Goal: Task Accomplishment & Management: Use online tool/utility

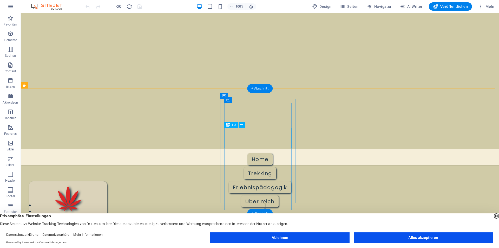
scroll to position [156, 0]
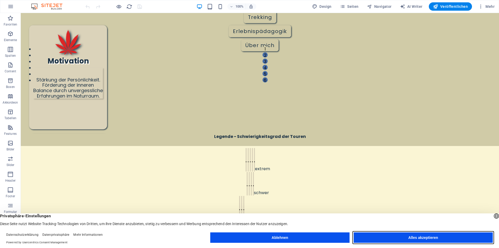
click at [416, 236] on button "Alles akzeptieren" at bounding box center [423, 237] width 139 height 10
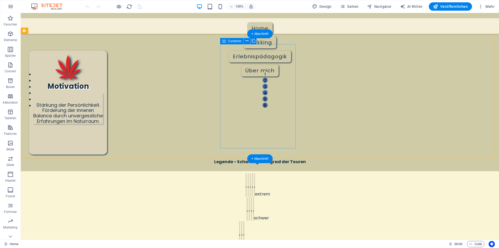
scroll to position [130, 0]
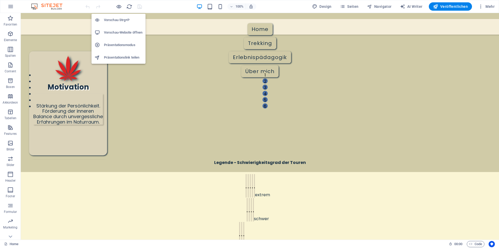
click at [122, 18] on h6 "Vorschau Strg+P" at bounding box center [123, 20] width 38 height 6
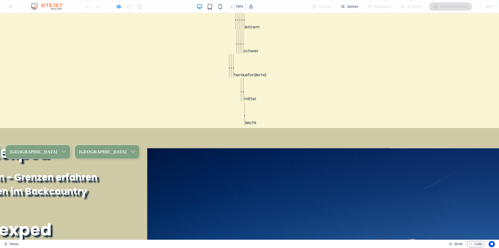
scroll to position [364, 0]
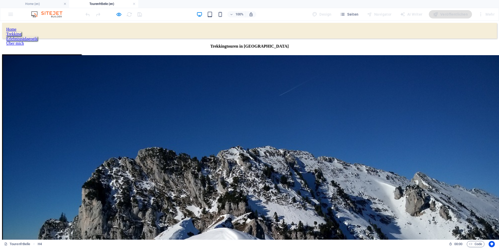
scroll to position [101, 0]
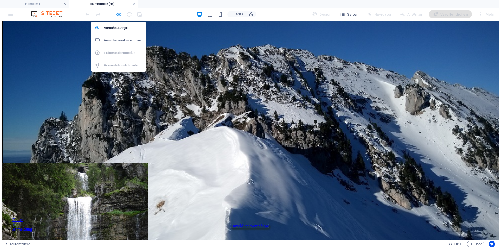
click at [117, 14] on icon "button" at bounding box center [119, 14] width 6 height 6
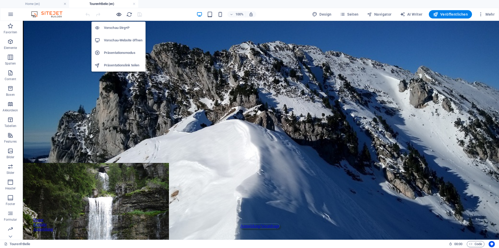
click at [117, 14] on icon "button" at bounding box center [119, 14] width 6 height 6
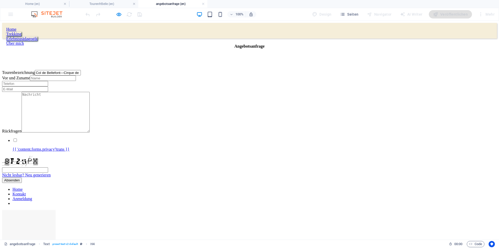
scroll to position [0, 0]
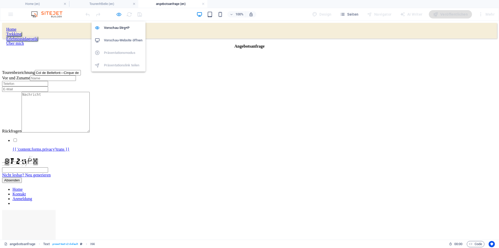
click at [116, 14] on icon "button" at bounding box center [119, 14] width 6 height 6
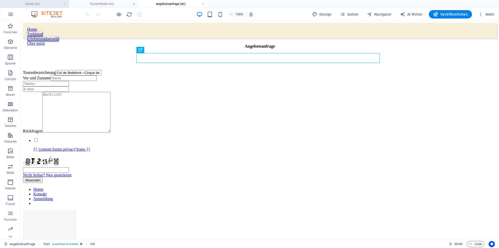
click at [46, 3] on h4 "Home (en)" at bounding box center [34, 4] width 69 height 6
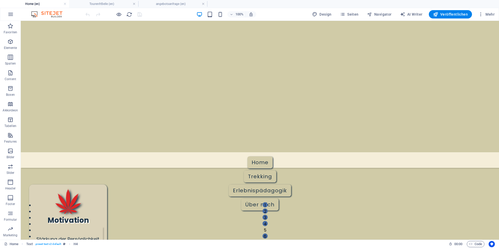
scroll to position [371, 0]
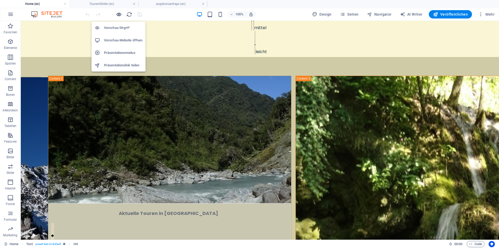
click at [118, 14] on icon "button" at bounding box center [119, 14] width 6 height 6
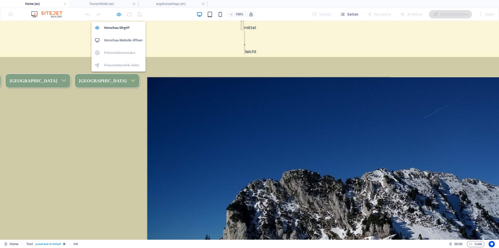
scroll to position [371, 0]
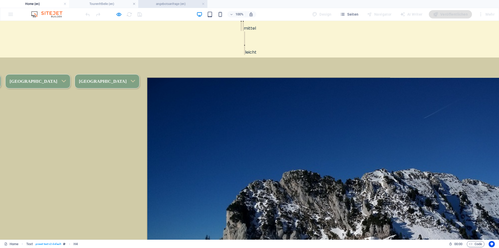
click at [163, 5] on h4 "angebotsanfrage (en)" at bounding box center [172, 4] width 69 height 6
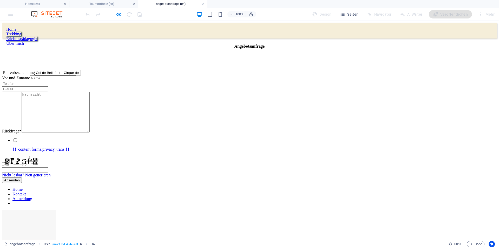
click at [76, 81] on input "Vor und Zuname" at bounding box center [53, 77] width 46 height 5
click at [48, 85] on input "text" at bounding box center [25, 83] width 46 height 5
click at [30, 80] on label "Vor und Zuname" at bounding box center [16, 78] width 28 height 4
click at [76, 81] on input "Vor und Zuname" at bounding box center [53, 77] width 46 height 5
click at [30, 80] on label "Vor und Zuname" at bounding box center [16, 78] width 28 height 4
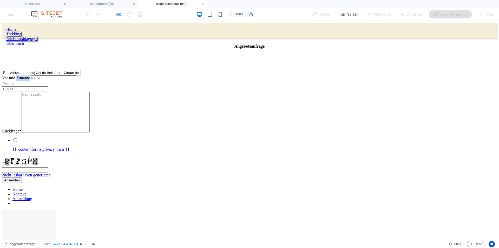
click at [76, 81] on input "Vor und Zuname" at bounding box center [53, 77] width 46 height 5
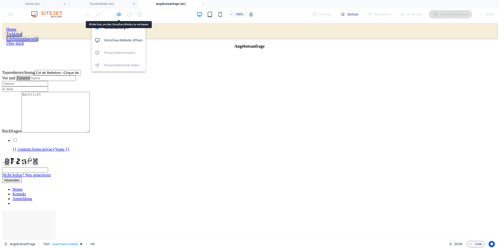
click at [119, 15] on icon "button" at bounding box center [119, 14] width 6 height 6
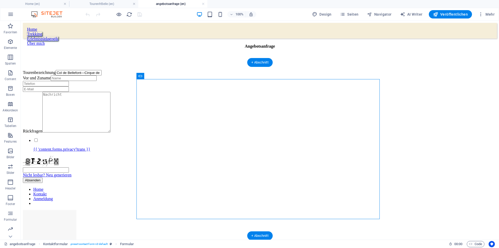
drag, startPoint x: 162, startPoint y: 97, endPoint x: 142, endPoint y: 65, distance: 37.5
click at [249, 151] on div "{{ 'content.forms.privacy'|trans }}" at bounding box center [260, 144] width 474 height 14
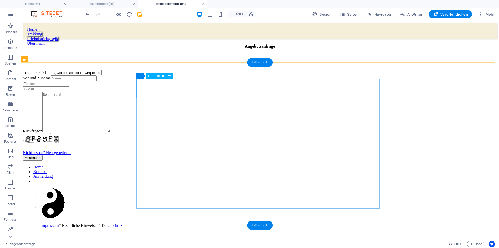
click at [167, 75] on div "Tourenbezeichnung Col de Bellefont—[GEOGRAPHIC_DATA]," at bounding box center [260, 72] width 474 height 5
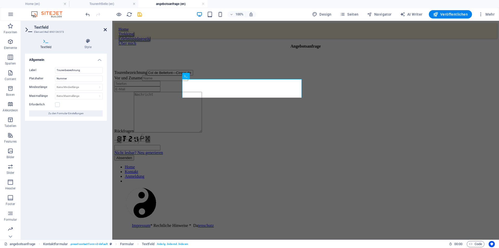
click at [105, 30] on icon at bounding box center [105, 30] width 3 height 4
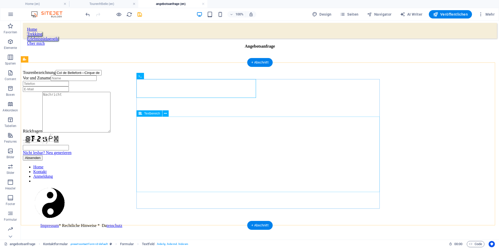
click at [165, 132] on div "Rückfragen" at bounding box center [260, 113] width 474 height 42
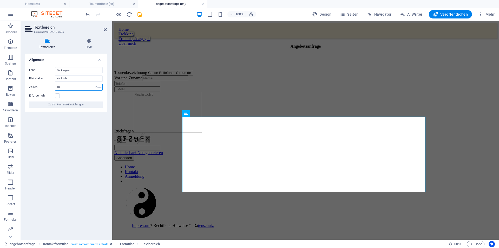
drag, startPoint x: 63, startPoint y: 87, endPoint x: 52, endPoint y: 88, distance: 11.2
click at [52, 88] on div "Zeilen 10 Zeilen" at bounding box center [66, 87] width 74 height 7
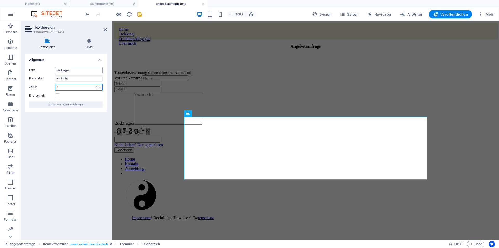
type input "8"
click at [82, 72] on input "Rückfragen" at bounding box center [79, 70] width 48 height 6
click at [168, 150] on div "Tourenbezeichnung Col de Bellefont—Cirque de St. Meme, Vor und Zuname Rückfrage…" at bounding box center [305, 111] width 382 height 83
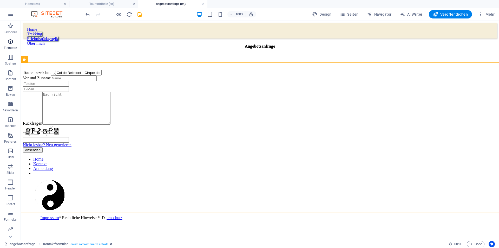
click at [10, 44] on icon "button" at bounding box center [10, 41] width 6 height 6
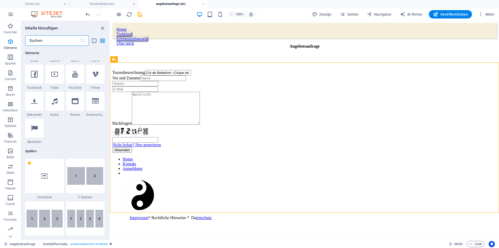
scroll to position [29, 0]
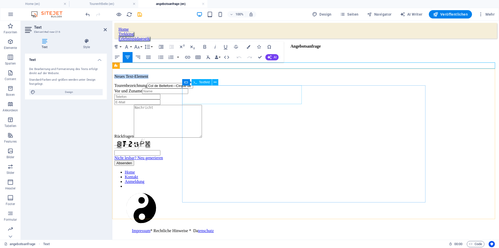
click at [216, 88] on div "Tourenbezeichnung Col de Bellefont—[GEOGRAPHIC_DATA]," at bounding box center [305, 85] width 382 height 5
click at [215, 88] on div "Tourenbezeichnung Col de Bellefont—[GEOGRAPHIC_DATA]," at bounding box center [305, 85] width 382 height 5
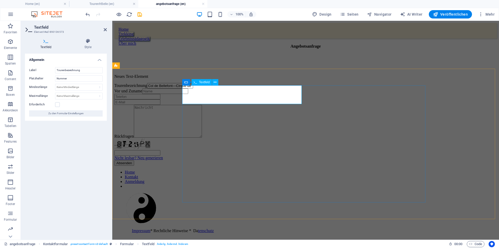
drag, startPoint x: 194, startPoint y: 98, endPoint x: 278, endPoint y: 96, distance: 83.4
click at [193, 88] on input "Col de Bellefont—Cirque de St. Meme," at bounding box center [170, 85] width 46 height 5
click at [235, 88] on div "Tourenbezeichnung Col de Bellefont—[GEOGRAPHIC_DATA]," at bounding box center [305, 85] width 382 height 5
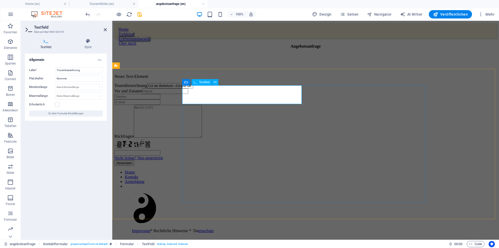
click at [235, 88] on div "Tourenbezeichnung Col de Bellefont—[GEOGRAPHIC_DATA]," at bounding box center [305, 85] width 382 height 5
click at [71, 114] on span "Zu den Formular-Einstellungen" at bounding box center [65, 113] width 35 height 6
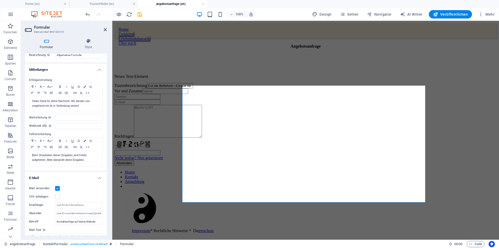
scroll to position [0, 0]
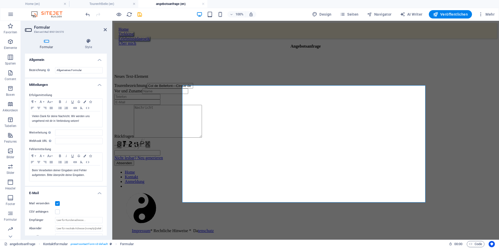
click at [43, 69] on label "Bezeichnung Lege eine Bezeichnung für das Formular fest." at bounding box center [42, 70] width 26 height 6
click at [55, 69] on input "Allgemeines Formular" at bounding box center [79, 70] width 48 height 6
click at [48, 44] on h4 "Formular" at bounding box center [47, 43] width 45 height 11
click at [87, 42] on icon at bounding box center [88, 40] width 37 height 5
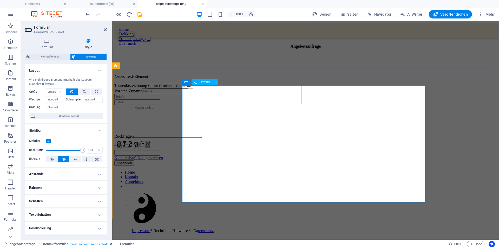
click at [217, 88] on div "Tourenbezeichnung Col de Bellefont—[GEOGRAPHIC_DATA]," at bounding box center [305, 85] width 382 height 5
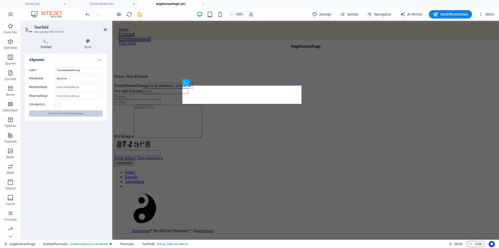
click at [64, 114] on span "Zu den Formular-Einstellungen" at bounding box center [65, 113] width 35 height 6
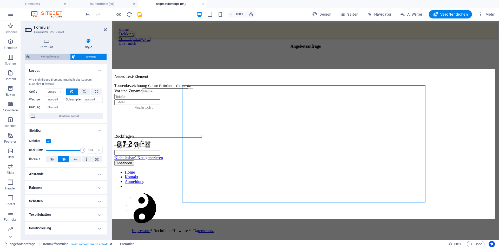
click at [57, 57] on span "Kontaktformular" at bounding box center [49, 57] width 37 height 6
select select "rem"
select select "preset-contact-form-v3-default"
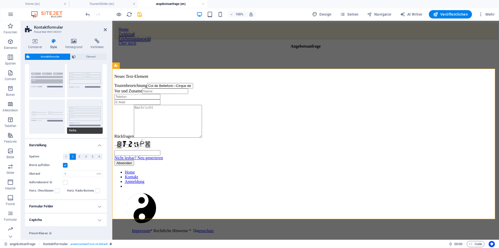
scroll to position [26, 0]
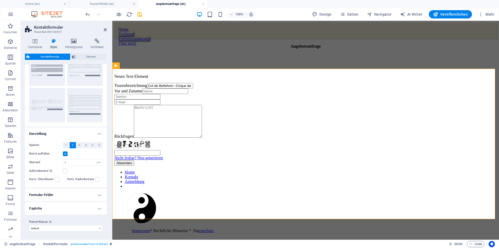
click at [90, 198] on h4 "Formular Felder" at bounding box center [66, 194] width 82 height 12
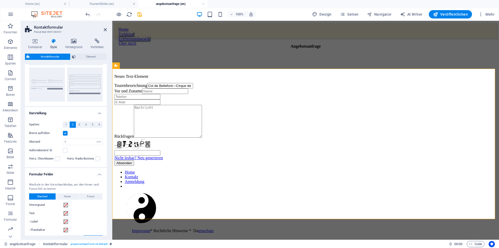
scroll to position [0, 0]
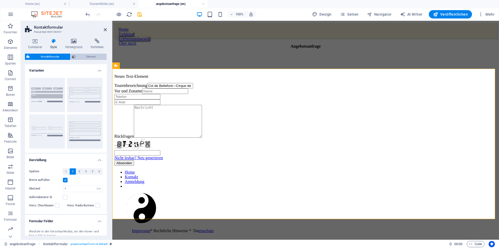
click at [92, 57] on span "Element" at bounding box center [91, 57] width 28 height 6
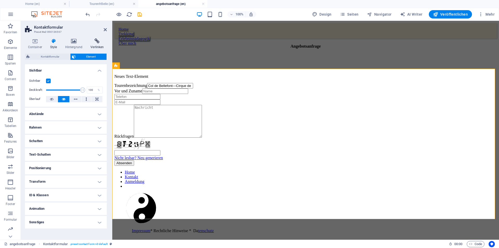
click at [96, 42] on icon at bounding box center [97, 40] width 19 height 5
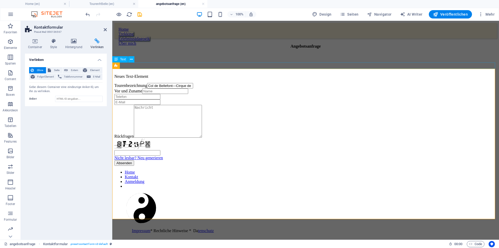
click at [248, 74] on div "Neues Text-Element" at bounding box center [305, 76] width 382 height 5
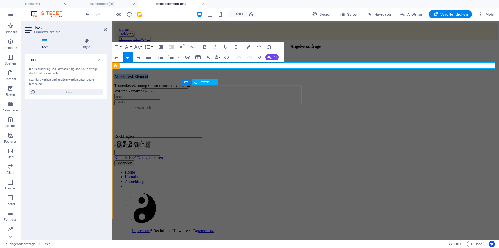
click at [250, 88] on div "Tourenbezeichnung Col de Bellefont—[GEOGRAPHIC_DATA]," at bounding box center [305, 85] width 382 height 5
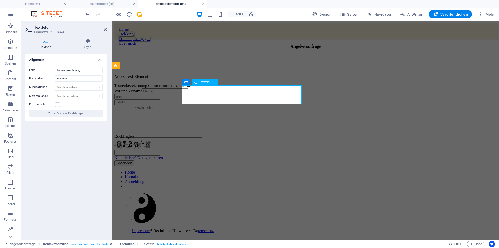
drag, startPoint x: 196, startPoint y: 98, endPoint x: 271, endPoint y: 97, distance: 75.1
click at [193, 88] on input "Col de Bellefont—Cirque de St. Meme," at bounding box center [170, 85] width 46 height 5
click at [293, 74] on div "Neues Text-Element" at bounding box center [305, 76] width 382 height 5
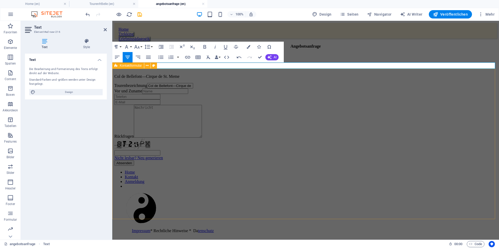
scroll to position [0, 2]
click at [354, 74] on p "Col de Bellefont—Cirque de St. Meme" at bounding box center [305, 76] width 382 height 5
click at [259, 88] on div "Tourenbezeichnung Col de Bellefont—[GEOGRAPHIC_DATA]," at bounding box center [305, 85] width 382 height 5
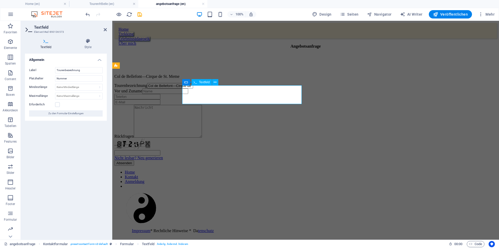
click at [238, 85] on div "Tourenbezeichnung Col de Bellefont—[GEOGRAPHIC_DATA]," at bounding box center [305, 85] width 382 height 5
click at [45, 43] on icon at bounding box center [46, 40] width 42 height 5
click at [89, 43] on icon at bounding box center [88, 40] width 38 height 5
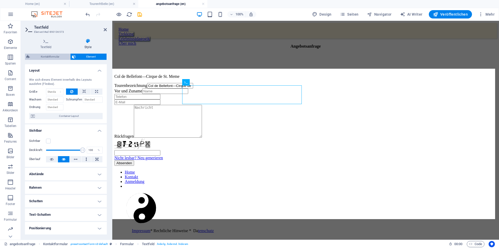
click at [62, 56] on span "Kontaktformular" at bounding box center [49, 57] width 37 height 6
select select "rem"
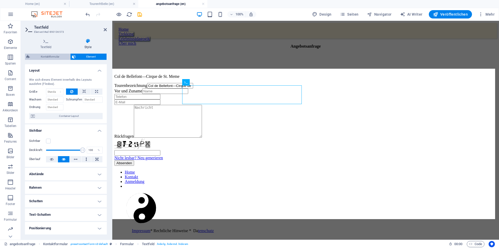
select select "rem"
select select "px"
select select "preset-contact-form-v3-default"
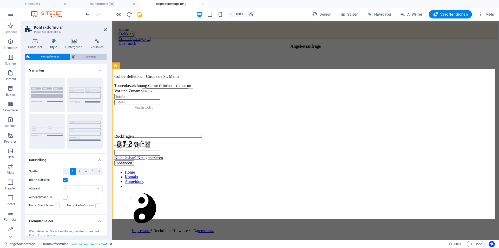
click at [86, 57] on span "Element" at bounding box center [91, 57] width 28 height 6
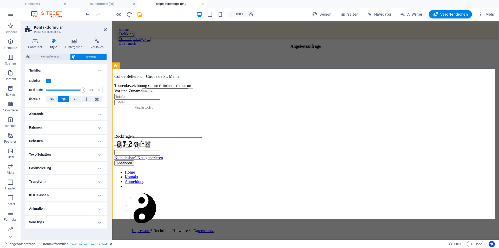
click at [48, 79] on label at bounding box center [48, 80] width 5 height 5
click at [0, 0] on input "Sichtbar" at bounding box center [0, 0] width 0 height 0
click at [48, 80] on label at bounding box center [48, 80] width 5 height 5
click at [0, 0] on input "Sichtbar" at bounding box center [0, 0] width 0 height 0
click at [211, 88] on div "Tourenbezeichnung Col de Bellefont—[GEOGRAPHIC_DATA]," at bounding box center [305, 85] width 382 height 5
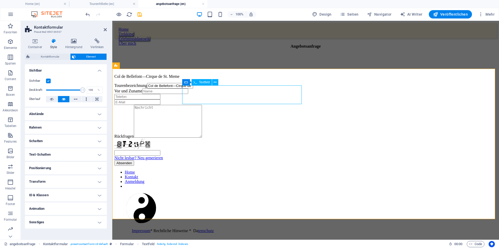
click at [211, 88] on div "Tourenbezeichnung Col de Bellefont—[GEOGRAPHIC_DATA]," at bounding box center [305, 85] width 382 height 5
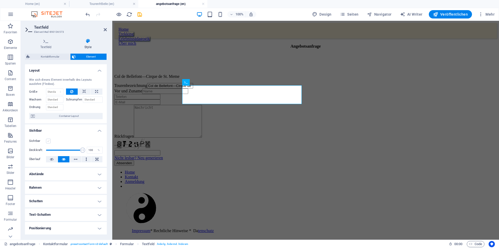
click at [47, 141] on label at bounding box center [48, 140] width 5 height 5
click at [0, 0] on input "Sichtbar" at bounding box center [0, 0] width 0 height 0
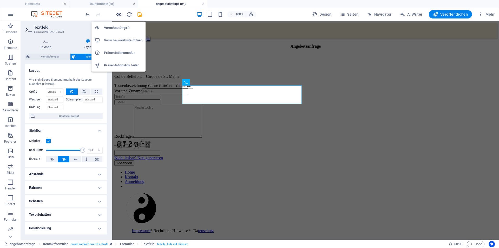
click at [119, 13] on icon "button" at bounding box center [119, 14] width 6 height 6
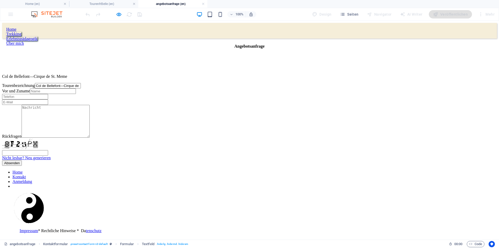
click at [81, 88] on input "Col de Bellefont—Cirque de St. Meme," at bounding box center [58, 85] width 46 height 5
drag, startPoint x: 132, startPoint y: 119, endPoint x: 140, endPoint y: 111, distance: 11.4
click at [135, 116] on form "Tourenbezeichnung Col de Bellefont—Cirque de St. Meme, Vor und Zuname Rückfrage…" at bounding box center [249, 124] width 495 height 83
click at [81, 88] on input "Col de Bellefont—Cirque de St. Meme," at bounding box center [58, 85] width 46 height 5
drag, startPoint x: 168, startPoint y: 100, endPoint x: 207, endPoint y: 101, distance: 39.5
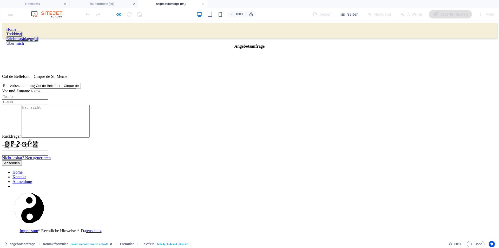
click at [81, 88] on input "Col de Bellefont—Cirque de St. Meme," at bounding box center [58, 85] width 46 height 5
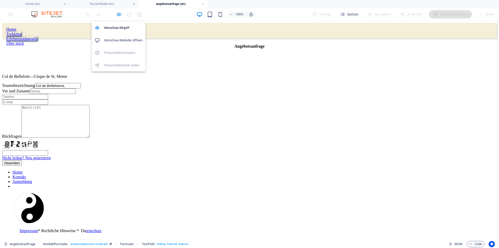
click at [121, 15] on icon "button" at bounding box center [119, 14] width 6 height 6
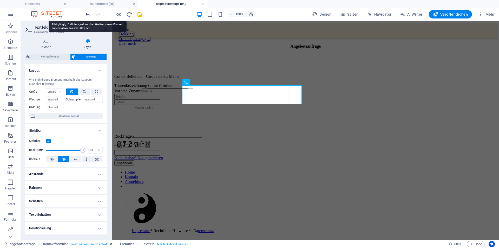
click at [89, 15] on icon "undo" at bounding box center [88, 14] width 6 height 6
click at [88, 15] on icon "undo" at bounding box center [88, 14] width 6 height 6
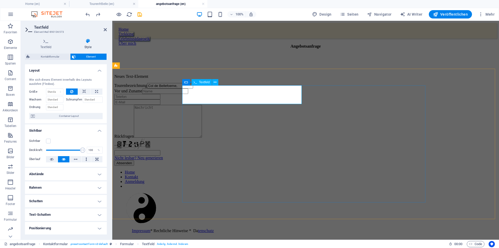
click at [209, 88] on div "Tourenbezeichnung Col de Bellefoeme," at bounding box center [305, 85] width 382 height 5
click at [193, 88] on input "Col de Bellefoeme," at bounding box center [170, 85] width 46 height 5
click at [88, 14] on icon "undo" at bounding box center [88, 14] width 6 height 6
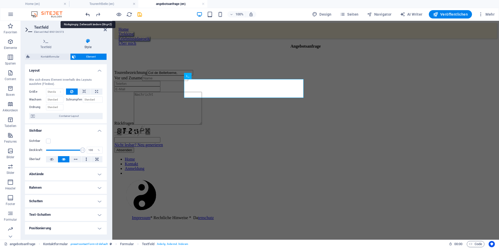
click at [88, 14] on icon "undo" at bounding box center [88, 14] width 6 height 6
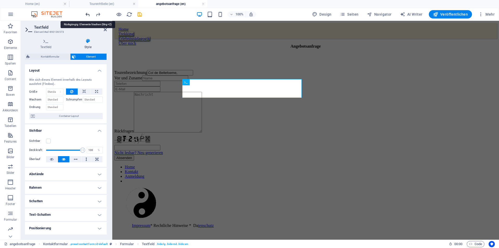
click at [88, 14] on icon "undo" at bounding box center [88, 14] width 6 height 6
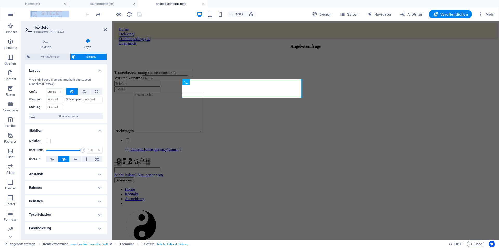
click at [88, 14] on div at bounding box center [113, 14] width 58 height 8
click at [172, 78] on div "Tourenbezeichnung Col de Bellefoeme, Vor und Zuname Rückfragen {{ 'content.form…" at bounding box center [305, 126] width 382 height 113
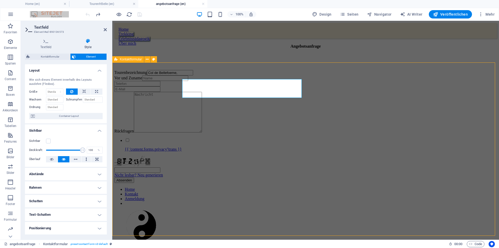
click at [172, 78] on div "Tourenbezeichnung Col de Bellefoeme, Vor und Zuname Rückfragen {{ 'content.form…" at bounding box center [305, 126] width 382 height 113
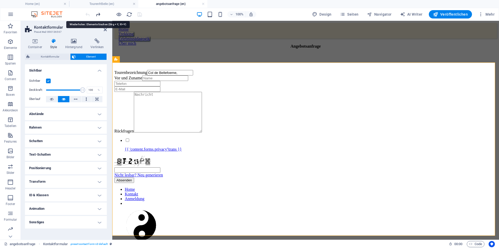
click at [99, 14] on icon "redo" at bounding box center [98, 14] width 6 height 6
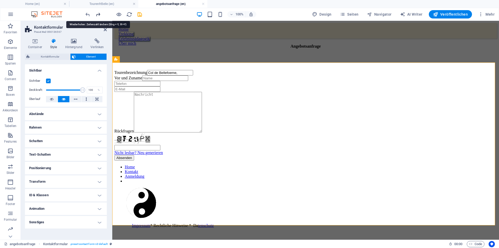
click at [99, 14] on icon "redo" at bounding box center [98, 14] width 6 height 6
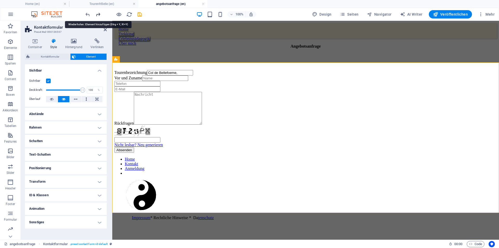
click at [99, 14] on icon "redo" at bounding box center [98, 14] width 6 height 6
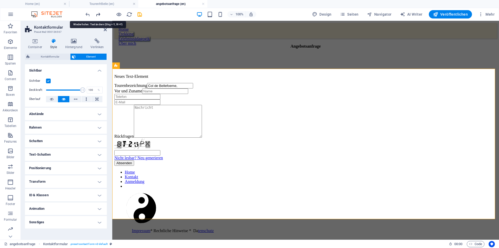
click at [99, 14] on icon "redo" at bounding box center [98, 14] width 6 height 6
click at [99, 14] on div at bounding box center [113, 14] width 58 height 8
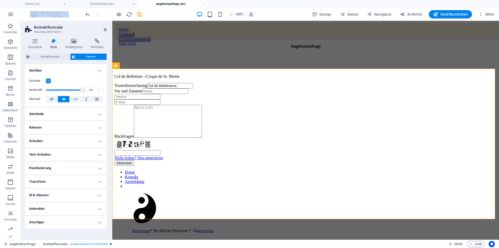
click at [99, 14] on div at bounding box center [113, 14] width 58 height 8
click at [193, 88] on input "Col de Bellefoeme," at bounding box center [170, 85] width 46 height 5
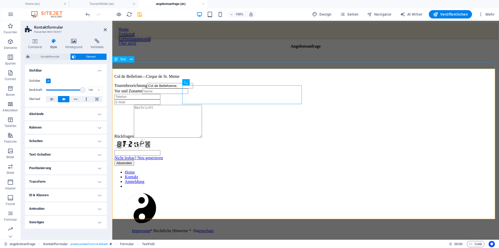
click at [284, 74] on div "Col de Bellefont—Cirque de St. Meme" at bounding box center [305, 76] width 382 height 5
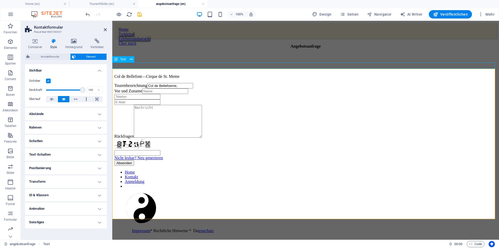
click at [284, 74] on div "Col de Bellefont—Cirque de St. Meme" at bounding box center [305, 76] width 382 height 5
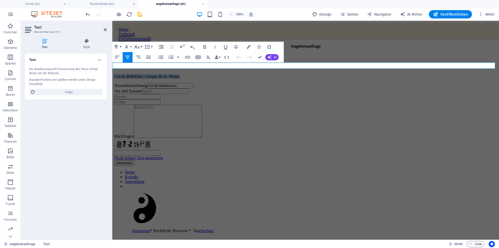
drag, startPoint x: 265, startPoint y: 67, endPoint x: 354, endPoint y: 68, distance: 89.1
click at [353, 74] on p "Col de Bellefont—Cirque de St. Meme" at bounding box center [305, 76] width 382 height 5
copy p "Col de Bellefont—Cirque de St. Meme"
click at [217, 88] on div "Tourenbezeichnung Col de Bellefoeme," at bounding box center [305, 85] width 382 height 5
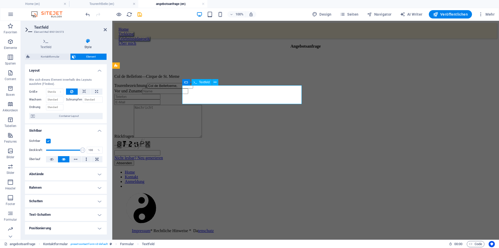
drag, startPoint x: 195, startPoint y: 98, endPoint x: 247, endPoint y: 99, distance: 51.7
click at [193, 88] on input "Col de Bellefoeme," at bounding box center [170, 85] width 46 height 5
paste input "nt—Cirque de St. Meme"
click at [193, 88] on input "Col de Bellefont—Cirque de St. Meme" at bounding box center [170, 85] width 46 height 5
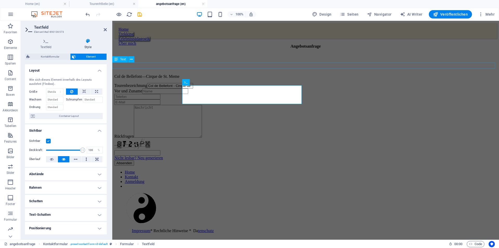
click at [298, 74] on div "Col de Bellefont—Cirque de St. Meme" at bounding box center [305, 76] width 382 height 5
type input "Col de Bellefont - Cirque de St. Meme"
click at [298, 74] on div "Col de Bellefont—Cirque de St. Meme" at bounding box center [305, 76] width 382 height 5
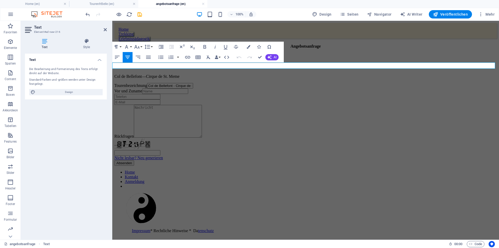
click at [298, 74] on p "Col de Bellefont—Cirque de St. Meme" at bounding box center [305, 76] width 382 height 5
drag, startPoint x: 374, startPoint y: 46, endPoint x: 370, endPoint y: 47, distance: 4.1
click at [374, 46] on div "Angebotsanfrage" at bounding box center [305, 57] width 382 height 26
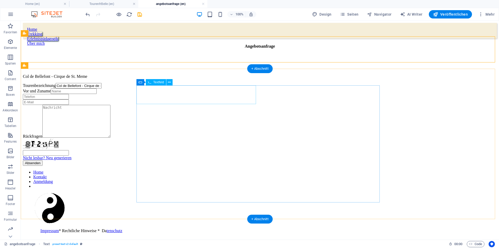
click at [209, 88] on div "Tourenbezeichnung Col de Bellefont - [GEOGRAPHIC_DATA]" at bounding box center [260, 85] width 474 height 5
click at [158, 83] on span "Textfeld" at bounding box center [158, 82] width 11 height 3
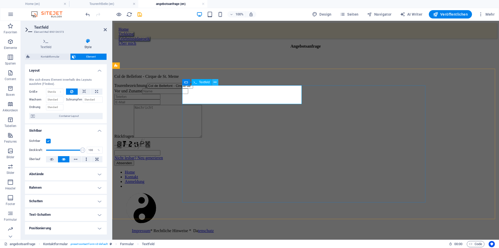
click at [216, 82] on icon at bounding box center [215, 81] width 3 height 5
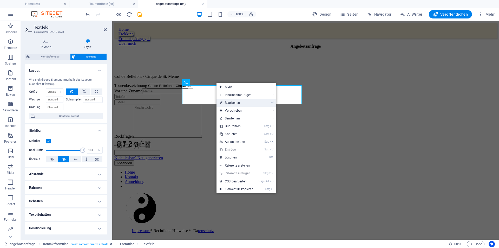
click at [235, 100] on link "⏎ Bearbeiten" at bounding box center [236, 103] width 40 height 8
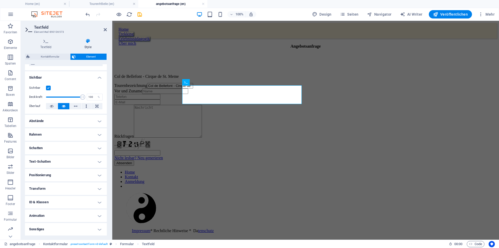
scroll to position [0, 0]
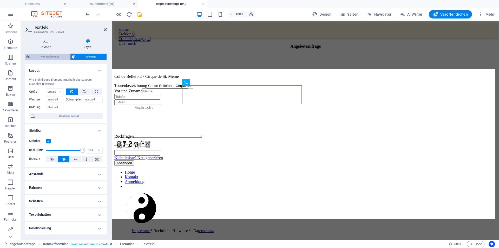
click at [54, 56] on span "Kontaktformular" at bounding box center [49, 57] width 37 height 6
select select "rem"
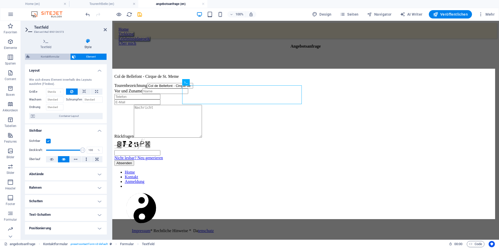
select select "rem"
select select "px"
select select "preset-contact-form-v3-default"
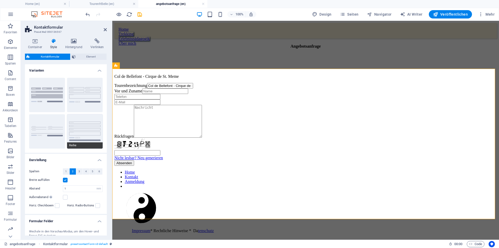
click at [91, 128] on button "Reihe" at bounding box center [85, 131] width 36 height 34
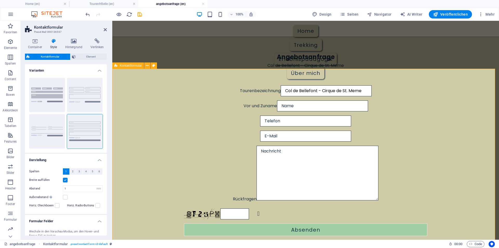
click at [129, 65] on span "Kontaktformular" at bounding box center [131, 65] width 22 height 3
click at [96, 42] on icon at bounding box center [97, 40] width 19 height 5
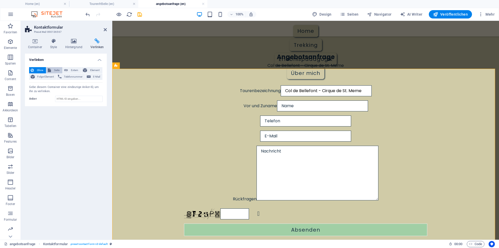
click at [52, 68] on button "Seite" at bounding box center [54, 70] width 16 height 6
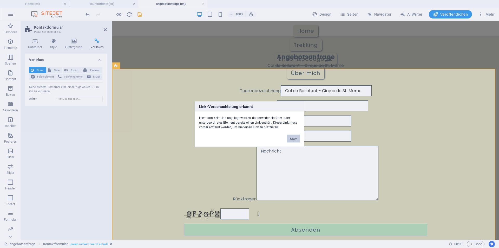
click at [295, 139] on button "Okay" at bounding box center [293, 138] width 13 height 8
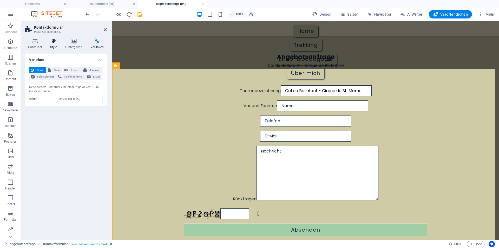
click at [54, 44] on h4 "Style" at bounding box center [54, 43] width 15 height 11
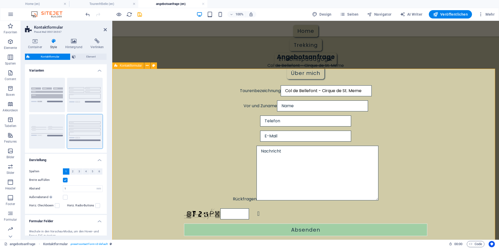
click at [116, 64] on icon at bounding box center [115, 65] width 3 height 6
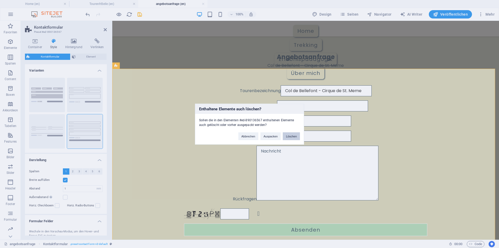
click at [290, 137] on button "Löschen" at bounding box center [291, 136] width 17 height 8
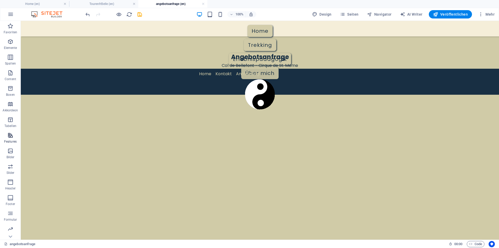
click at [9, 138] on icon "button" at bounding box center [10, 135] width 6 height 6
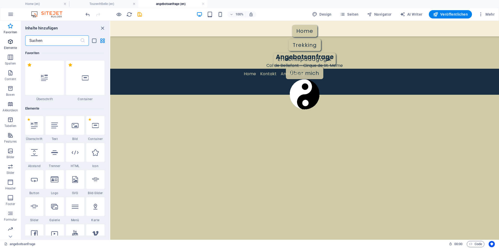
click at [14, 45] on span "Elemente" at bounding box center [10, 44] width 21 height 12
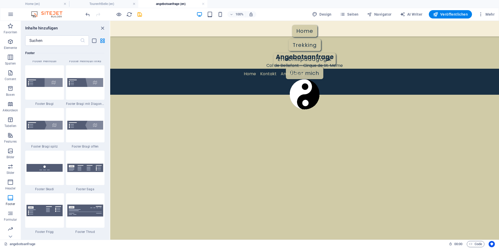
scroll to position [3770, 0]
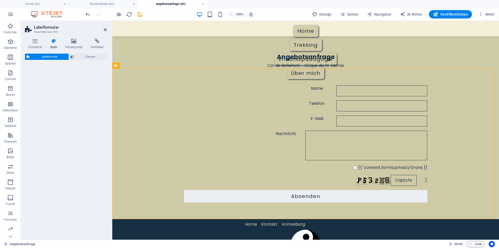
select select "rem"
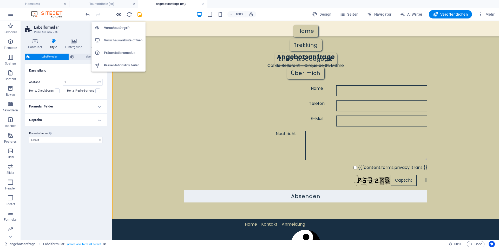
click at [117, 15] on icon "button" at bounding box center [119, 14] width 6 height 6
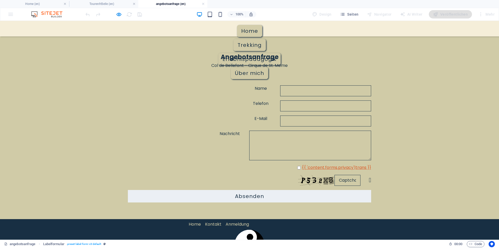
click at [322, 166] on link "{{ 'content.forms.privacy'|trans }}" at bounding box center [336, 167] width 69 height 6
click at [322, 168] on link "{{ 'content.forms.privacy'|trans }}" at bounding box center [336, 167] width 69 height 6
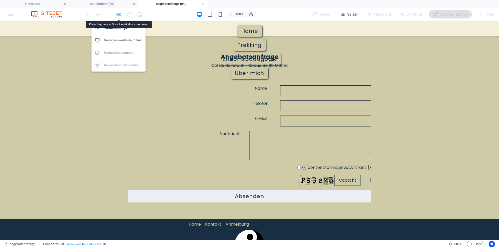
click at [118, 14] on icon "button" at bounding box center [119, 14] width 6 height 6
select select "rem"
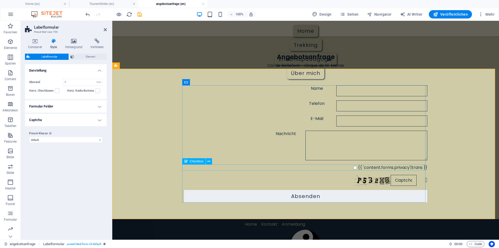
click at [354, 168] on input "{{ 'content.forms.privacy'|trans }}" at bounding box center [354, 167] width 3 height 3
checkbox input "false"
click at [216, 89] on div "Name" at bounding box center [305, 90] width 243 height 11
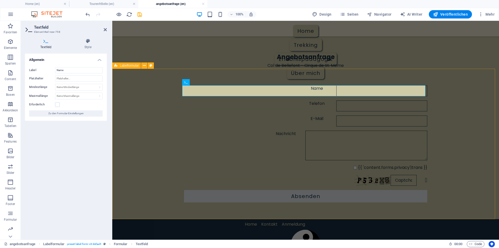
click at [231, 78] on div "Name Telefon E-Mail Nachricht {{ 'content.forms.privacy'|trans }} Nicht lesbar?…" at bounding box center [305, 144] width 387 height 150
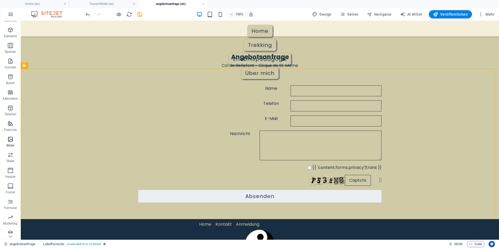
scroll to position [15, 0]
click at [11, 200] on icon "button" at bounding box center [10, 198] width 6 height 6
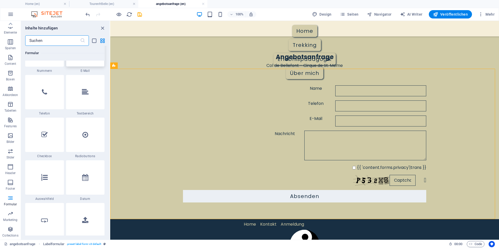
scroll to position [4000, 0]
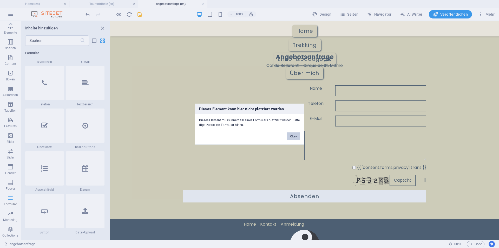
drag, startPoint x: 182, startPoint y: 115, endPoint x: 295, endPoint y: 136, distance: 115.2
click at [295, 136] on button "Okay" at bounding box center [293, 136] width 13 height 8
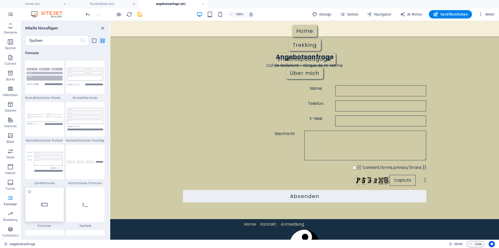
scroll to position [3792, 0]
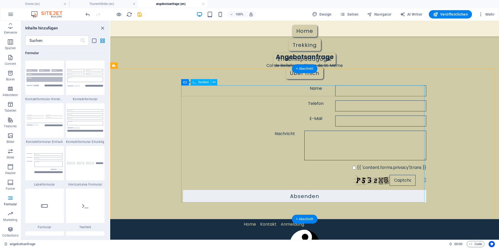
click at [215, 90] on div "Name" at bounding box center [304, 90] width 243 height 11
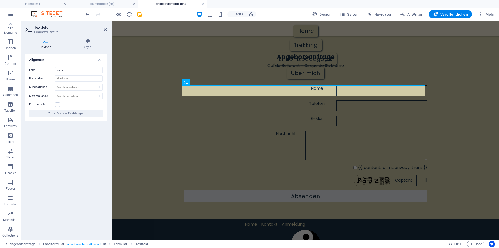
click at [88, 145] on div "Allgemein Label Name Platzhalter Mindestlänge Keine Mindestlänge Zeichen Maxima…" at bounding box center [66, 145] width 82 height 182
click at [172, 77] on div "Name Telefon E-Mail Nachricht {{ 'content.forms.privacy'|trans }} Nicht lesbar?…" at bounding box center [305, 144] width 387 height 150
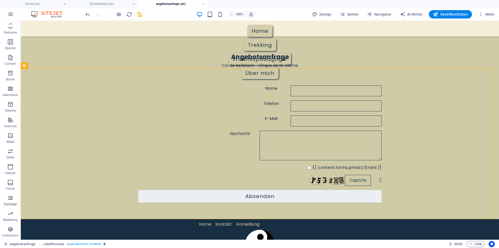
click at [12, 200] on icon "button" at bounding box center [10, 198] width 6 height 6
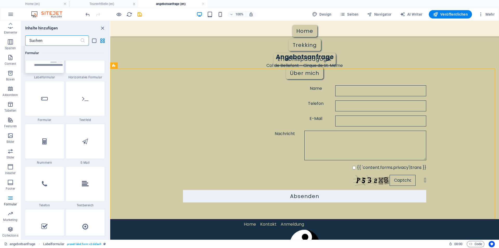
scroll to position [3896, 0]
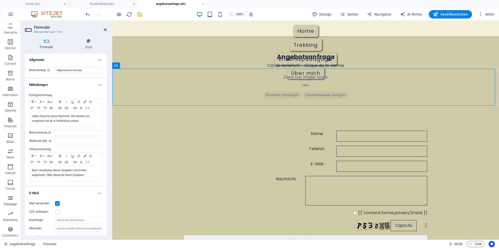
click at [11, 201] on span "Formular" at bounding box center [10, 201] width 21 height 12
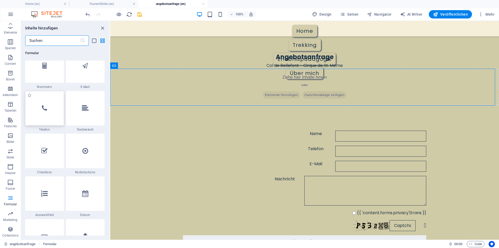
scroll to position [4000, 0]
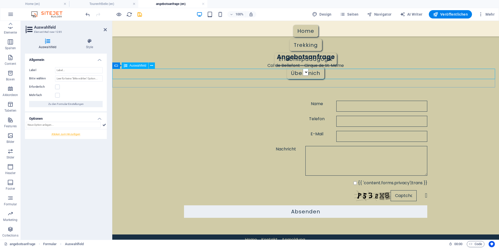
click at [158, 74] on div at bounding box center [305, 72] width 387 height 7
click at [57, 88] on label at bounding box center [57, 86] width 5 height 5
click at [0, 0] on input "Erforderlich" at bounding box center [0, 0] width 0 height 0
click at [58, 96] on label at bounding box center [57, 95] width 5 height 5
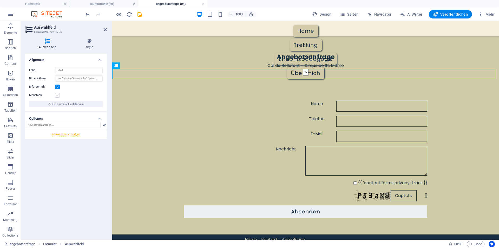
click at [0, 0] on input "Mehrfach" at bounding box center [0, 0] width 0 height 0
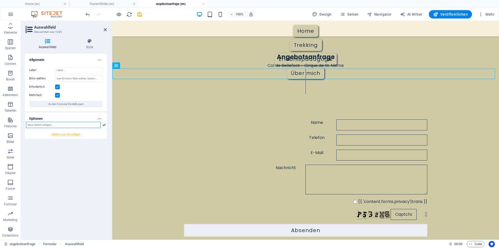
click at [58, 126] on input "text" at bounding box center [63, 125] width 75 height 6
click at [76, 68] on input "Label" at bounding box center [79, 70] width 48 height 6
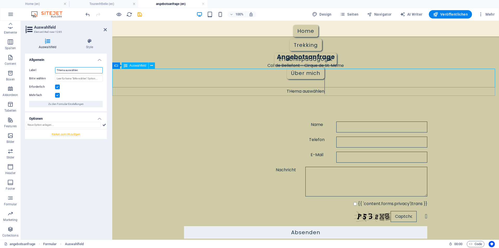
type input "THema auswählen"
click at [224, 76] on div "THema auswählen" at bounding box center [305, 83] width 387 height 28
click at [287, 71] on div "THema auswählen" at bounding box center [305, 83] width 387 height 28
click at [80, 80] on input "Bitte wählen" at bounding box center [79, 78] width 48 height 6
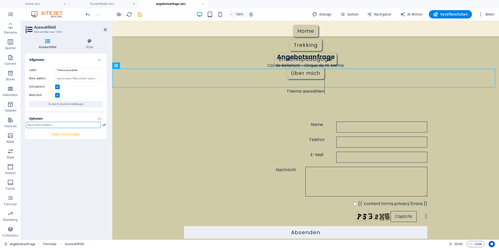
click at [72, 124] on input "text" at bounding box center [63, 125] width 75 height 6
type input "Tourenpreis"
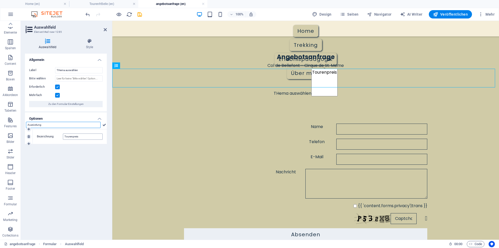
type input "Auarüstung"
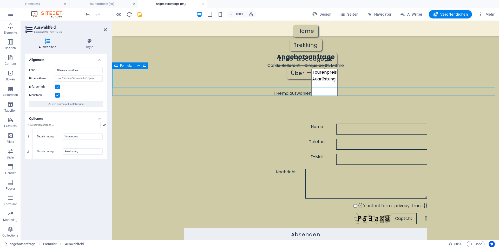
click at [150, 89] on div "THema auswählen Tourenpreis Auarüstung" at bounding box center [305, 84] width 387 height 30
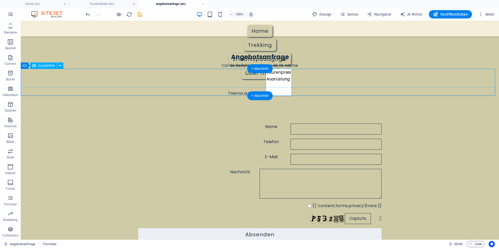
click at [157, 86] on div "THema auswählen Tourenpreis Auarüstung" at bounding box center [260, 84] width 478 height 30
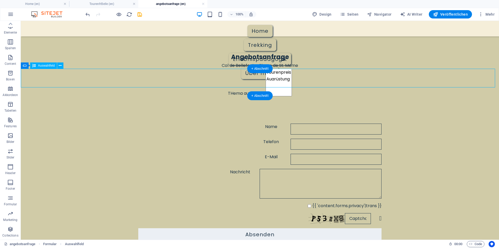
click at [157, 86] on div "THema auswählen Tourenpreis Auarüstung" at bounding box center [260, 84] width 478 height 30
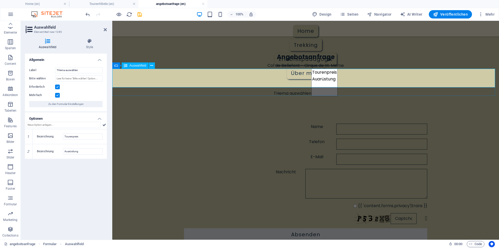
click at [287, 72] on div "THema auswählen Tourenpreis Auarüstung" at bounding box center [305, 84] width 387 height 30
click at [150, 83] on div "THema auswählen Tourenpreis Auarüstung" at bounding box center [305, 84] width 387 height 30
click at [172, 82] on div "Home Trekking Erlebnispädagogik Über mich Angebotsanfrage Col de Bellefont - Ci…" at bounding box center [305, 152] width 387 height 262
drag, startPoint x: 278, startPoint y: 51, endPoint x: 263, endPoint y: 51, distance: 14.8
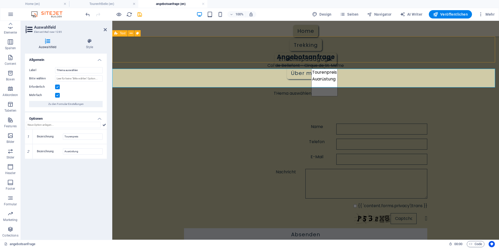
click at [277, 51] on div "Angebotsanfrage" at bounding box center [305, 49] width 387 height 26
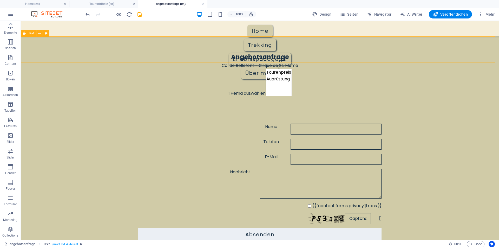
click at [172, 51] on div "Angebotsanfrage" at bounding box center [260, 49] width 478 height 26
click at [273, 53] on div "Erlebnispädagogik" at bounding box center [260, 59] width 470 height 12
click at [270, 53] on div "Erlebnispädagogik" at bounding box center [260, 59] width 470 height 12
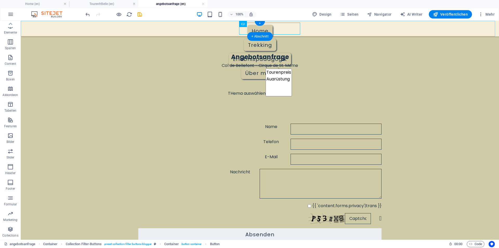
click at [262, 53] on div "Erlebnispädagogik" at bounding box center [260, 59] width 470 height 12
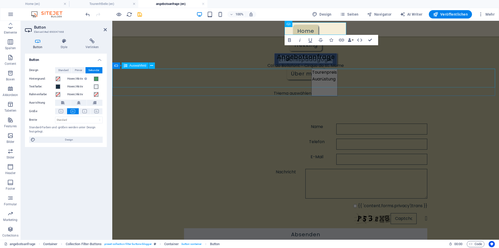
click at [270, 82] on div "THema auswählen Tourenpreis Auarüstung" at bounding box center [305, 84] width 387 height 30
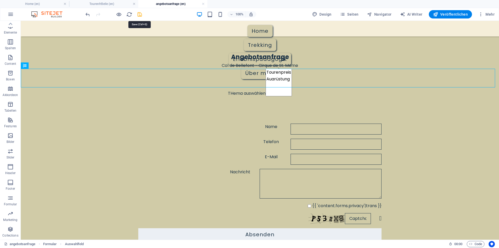
click at [138, 15] on icon "save" at bounding box center [140, 14] width 6 height 6
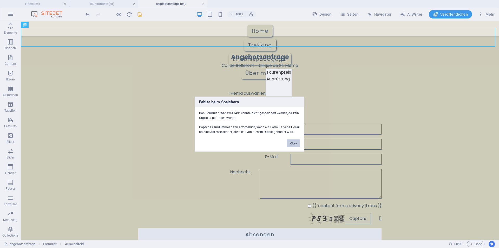
scroll to position [41, 0]
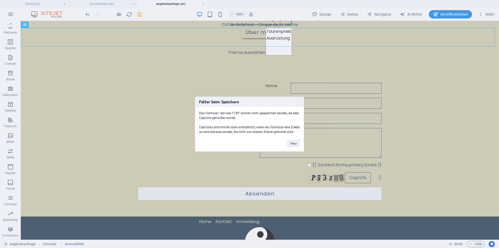
click at [134, 45] on div "Fehler beim Speichern Das Formular "ed-new-1149" konnte nicht gespeichert werde…" at bounding box center [249, 124] width 499 height 248
click at [61, 33] on div "Fehler beim Speichern Das Formular "ed-new-1149" konnte nicht gespeichert werde…" at bounding box center [249, 124] width 499 height 248
click at [244, 31] on div "Fehler beim Speichern Das Formular "ed-new-1149" konnte nicht gespeichert werde…" at bounding box center [249, 124] width 499 height 248
click at [118, 14] on div "Fehler beim Speichern Das Formular "ed-new-1149" konnte nicht gespeichert werde…" at bounding box center [249, 124] width 499 height 248
click at [89, 13] on div "Fehler beim Speichern Das Formular "ed-new-1149" konnte nicht gespeichert werde…" at bounding box center [249, 124] width 499 height 248
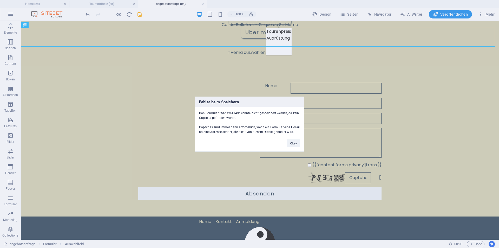
click at [117, 15] on div "Fehler beim Speichern Das Formular "ed-new-1149" konnte nicht gespeichert werde…" at bounding box center [249, 124] width 499 height 248
click at [291, 142] on button "Okay" at bounding box center [293, 143] width 13 height 8
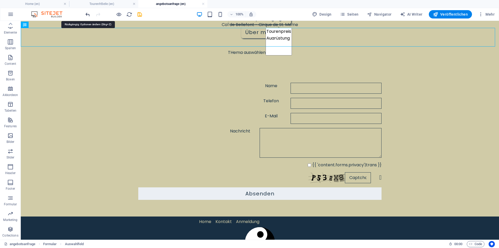
click at [86, 13] on icon "undo" at bounding box center [88, 14] width 6 height 6
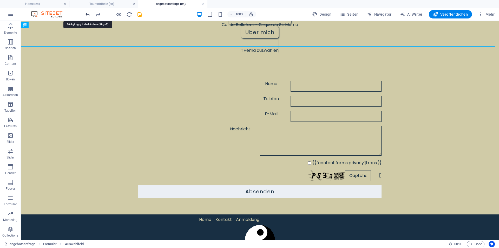
click at [86, 12] on icon "undo" at bounding box center [88, 14] width 6 height 6
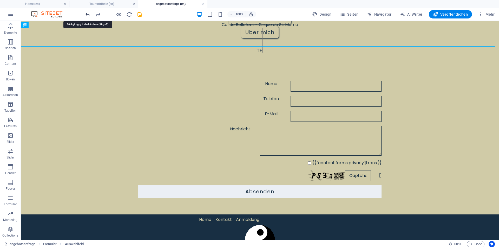
click at [86, 12] on icon "undo" at bounding box center [88, 14] width 6 height 6
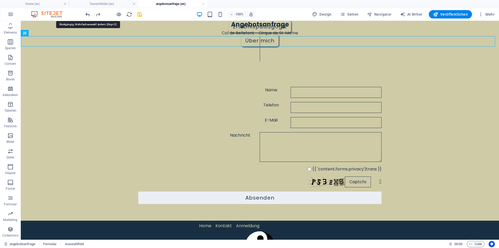
click at [86, 12] on icon "undo" at bounding box center [88, 14] width 6 height 6
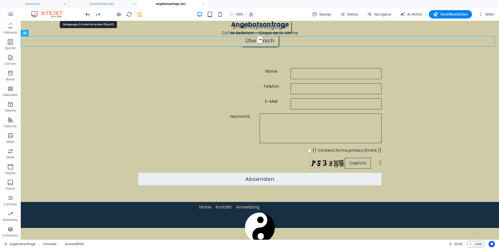
click at [86, 12] on icon "undo" at bounding box center [88, 14] width 6 height 6
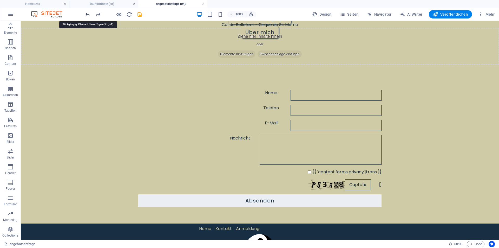
click at [86, 13] on icon "undo" at bounding box center [88, 14] width 6 height 6
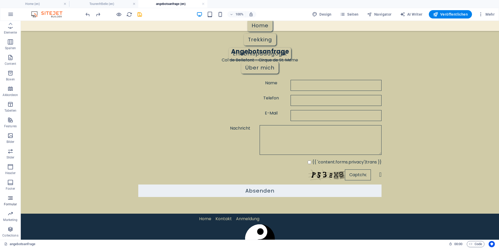
click at [10, 201] on span "Formular" at bounding box center [10, 201] width 21 height 12
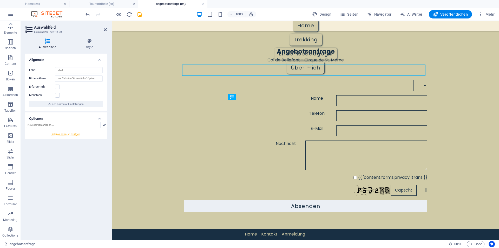
scroll to position [21, 0]
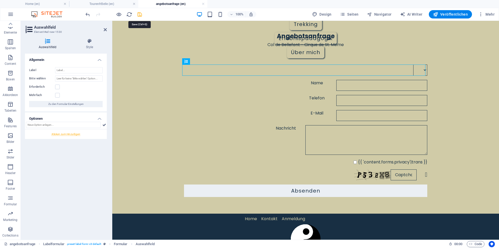
click at [139, 14] on icon "save" at bounding box center [140, 14] width 6 height 6
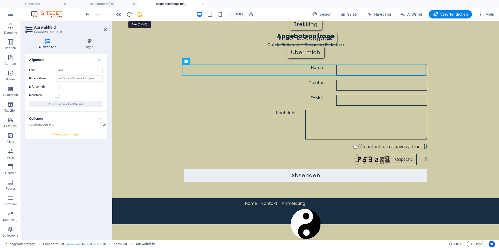
select select "rem"
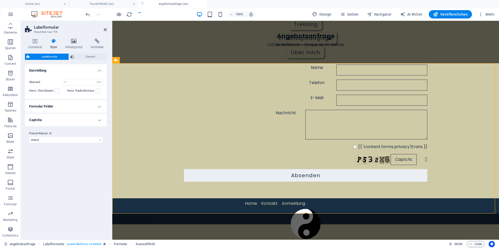
scroll to position [5, 0]
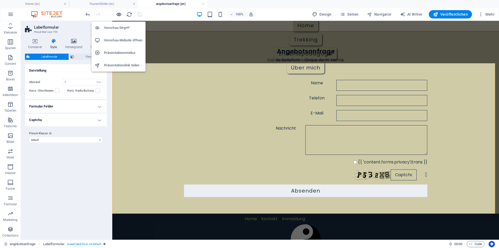
click at [119, 15] on icon "button" at bounding box center [119, 14] width 6 height 6
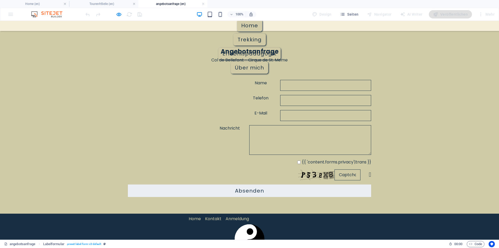
click at [205, 72] on div "Name Telefon E-Mail Nachricht {{ 'content.forms.privacy'|trans }} Nicht lesbar?…" at bounding box center [249, 138] width 499 height 150
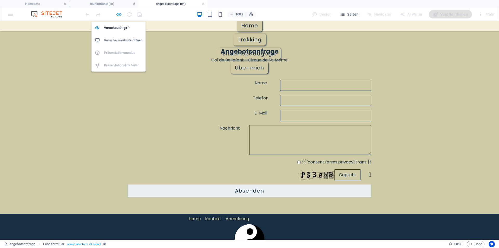
click at [119, 15] on icon "button" at bounding box center [119, 14] width 6 height 6
select select "rem"
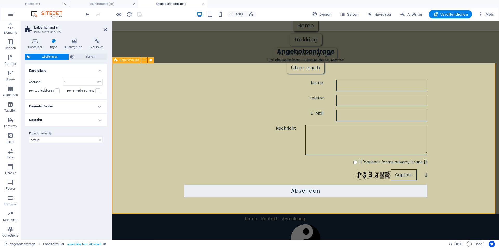
click at [268, 75] on div "Name Telefon E-Mail Nachricht {{ 'content.forms.privacy'|trans }} Nicht lesbar?…" at bounding box center [305, 138] width 387 height 150
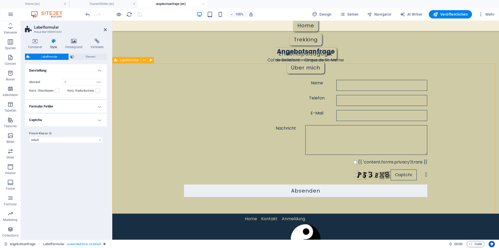
click at [269, 67] on div "Name Telefon E-Mail Nachricht {{ 'content.forms.privacy'|trans }} Nicht lesbar?…" at bounding box center [305, 138] width 387 height 150
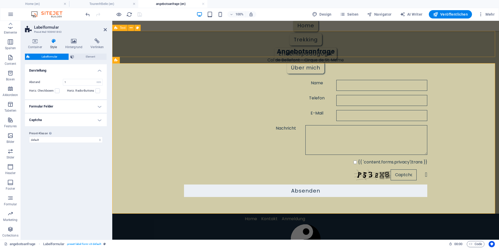
click at [239, 40] on div "Angebotsanfrage" at bounding box center [305, 44] width 387 height 26
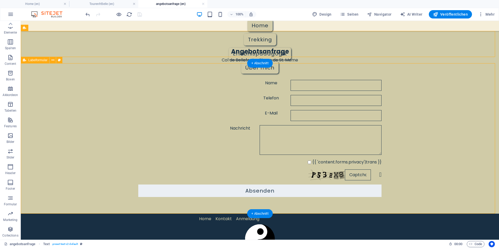
click at [190, 73] on div "Name Telefon E-Mail Nachricht {{ 'content.forms.privacy'|trans }} Nicht lesbar?…" at bounding box center [260, 138] width 478 height 150
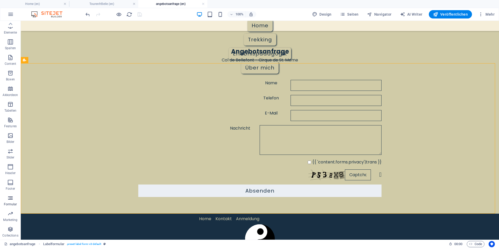
click at [12, 199] on icon "button" at bounding box center [10, 198] width 6 height 6
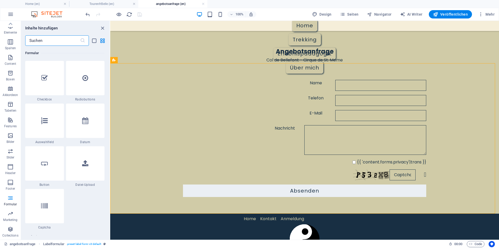
scroll to position [4052, 0]
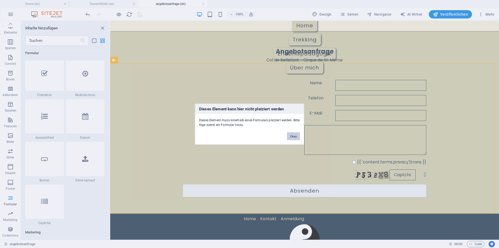
click at [295, 137] on button "Okay" at bounding box center [293, 136] width 13 height 8
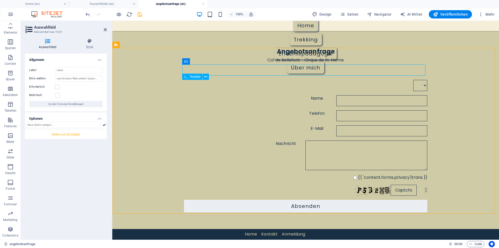
scroll to position [21, 0]
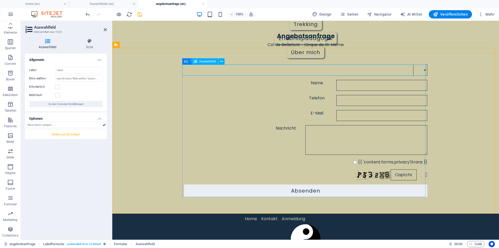
click at [212, 70] on div at bounding box center [305, 69] width 243 height 11
click at [140, 15] on icon "save" at bounding box center [140, 14] width 6 height 6
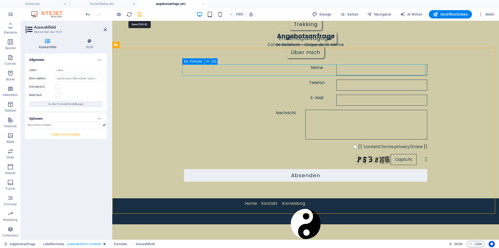
select select "rem"
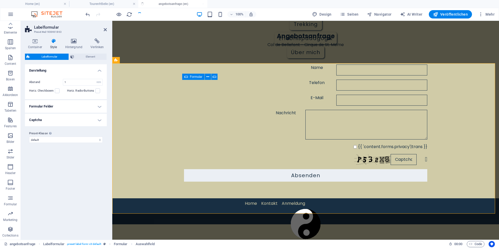
scroll to position [5, 0]
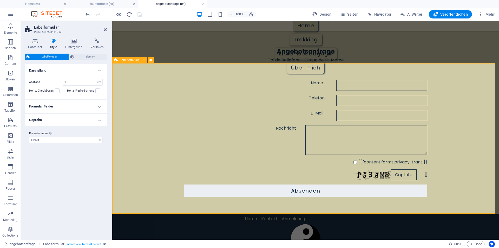
click at [294, 71] on div "Name Telefon E-Mail Nachricht {{ 'content.forms.privacy'|trans }} Nicht lesbar?…" at bounding box center [305, 138] width 387 height 150
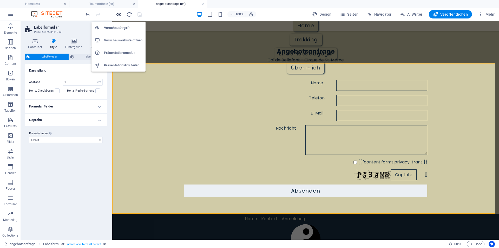
click at [120, 15] on icon "button" at bounding box center [119, 14] width 6 height 6
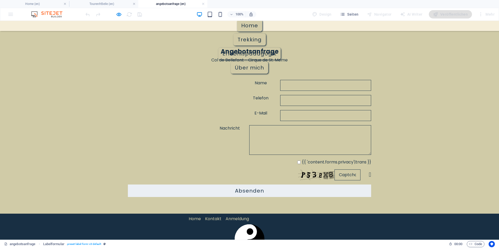
click at [250, 76] on div "Name Telefon E-Mail Nachricht {{ 'content.forms.privacy'|trans }} Nicht lesbar?…" at bounding box center [249, 138] width 499 height 150
click at [227, 71] on div "Name Telefon E-Mail Nachricht {{ 'content.forms.privacy'|trans }} Nicht lesbar?…" at bounding box center [249, 138] width 499 height 150
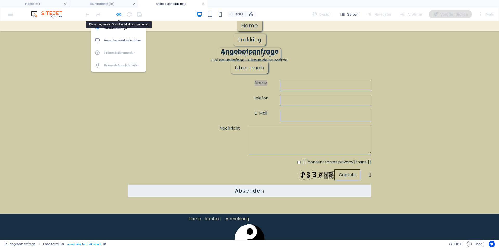
click at [116, 14] on icon "button" at bounding box center [119, 14] width 6 height 6
select select "rem"
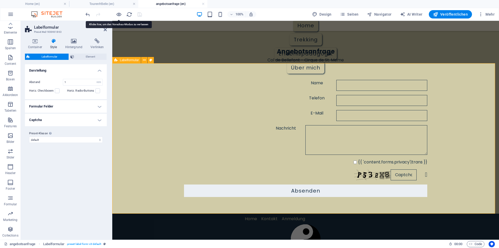
click at [226, 71] on div "Name Telefon E-Mail Nachricht {{ 'content.forms.privacy'|trans }} Nicht lesbar?…" at bounding box center [305, 138] width 387 height 150
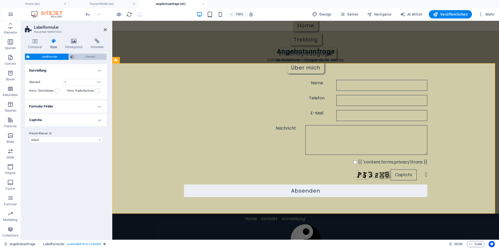
click at [89, 57] on span "Element" at bounding box center [90, 57] width 29 height 6
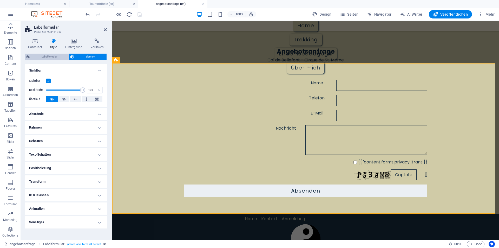
click at [52, 57] on span "Labelformular" at bounding box center [49, 57] width 36 height 6
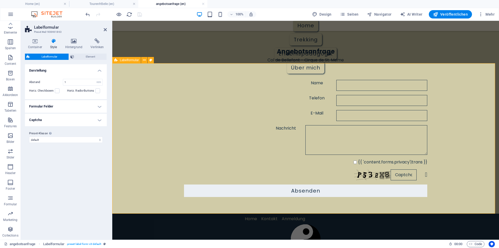
click at [218, 72] on div "Name Telefon E-Mail Nachricht {{ 'content.forms.privacy'|trans }} Nicht lesbar?…" at bounding box center [305, 138] width 387 height 150
click at [5, 200] on span "Formular" at bounding box center [10, 201] width 21 height 12
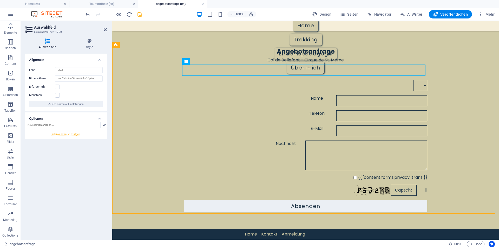
scroll to position [21, 0]
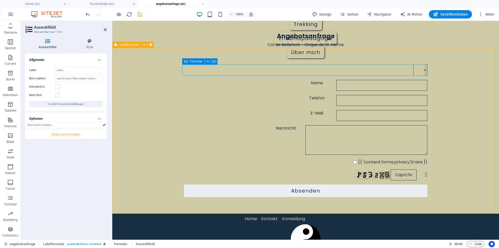
click at [164, 76] on div "Name Telefon E-Mail Nachricht {{ 'content.forms.privacy'|trans }} Nicht lesbar?…" at bounding box center [305, 130] width 387 height 165
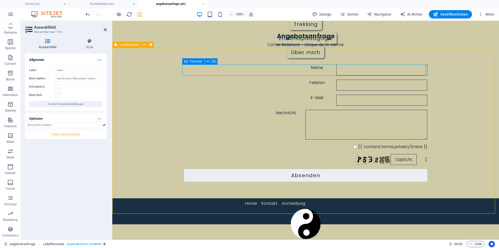
scroll to position [5, 0]
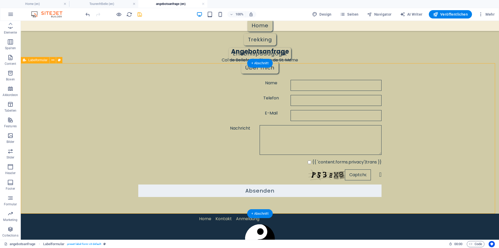
click at [204, 70] on div "Name Telefon E-Mail Nachricht {{ 'content.forms.privacy'|trans }} Nicht lesbar?…" at bounding box center [260, 138] width 478 height 150
select select "rem"
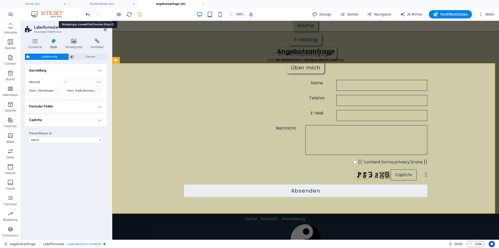
click at [87, 13] on icon "undo" at bounding box center [88, 14] width 6 height 6
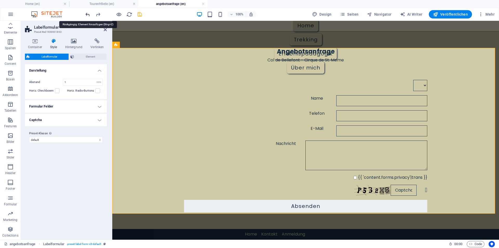
scroll to position [21, 0]
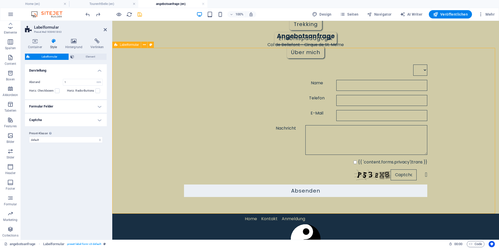
click at [158, 122] on div "Name Telefon E-Mail Nachricht {{ 'content.forms.privacy'|trans }} Nicht lesbar?…" at bounding box center [305, 130] width 387 height 165
click at [139, 15] on icon "save" at bounding box center [140, 14] width 6 height 6
select select "rem"
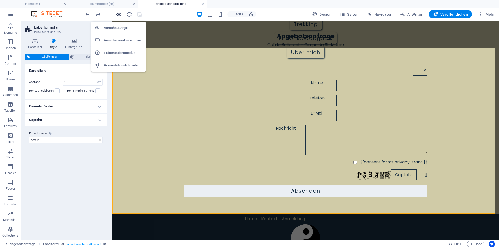
click at [119, 15] on icon "button" at bounding box center [119, 14] width 6 height 6
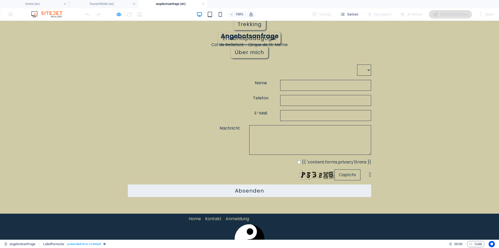
click at [365, 69] on select at bounding box center [364, 69] width 14 height 11
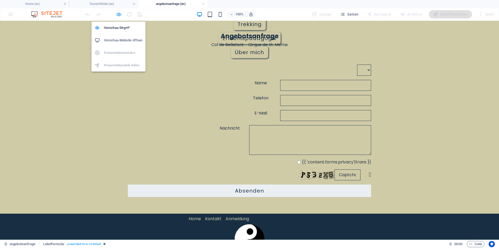
click at [119, 15] on icon "button" at bounding box center [119, 14] width 6 height 6
select select "rem"
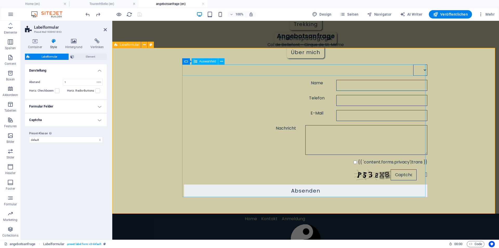
click at [191, 73] on div at bounding box center [305, 69] width 243 height 11
click at [191, 72] on div at bounding box center [305, 69] width 243 height 11
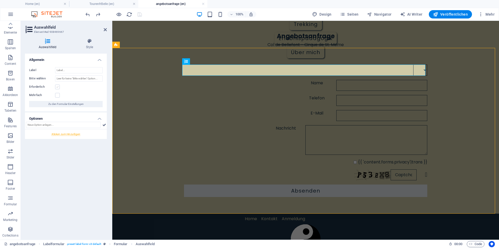
click at [59, 87] on label at bounding box center [57, 86] width 5 height 5
click at [0, 0] on input "Erforderlich" at bounding box center [0, 0] width 0 height 0
click at [68, 125] on input "text" at bounding box center [63, 125] width 75 height 6
type input "Tourenpreis"
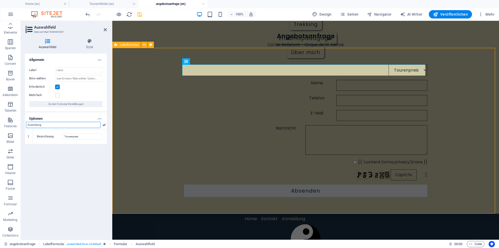
type input "Ausrüstung"
click at [170, 85] on div "Tourenpreis Name Telefon E-Mail Nachricht {{ 'content.forms.privacy'|trans }} N…" at bounding box center [305, 130] width 387 height 165
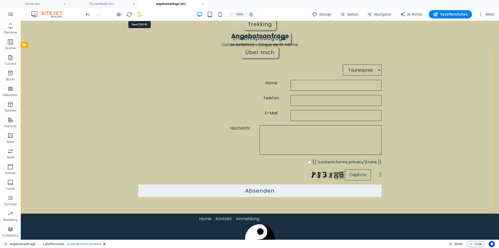
click at [140, 13] on icon "save" at bounding box center [140, 14] width 6 height 6
select select "rem"
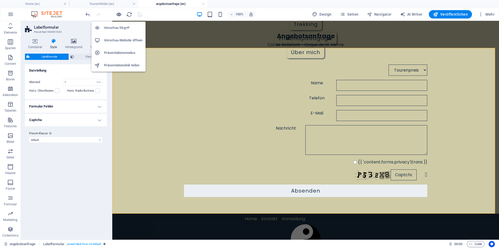
click at [118, 13] on icon "button" at bounding box center [119, 14] width 6 height 6
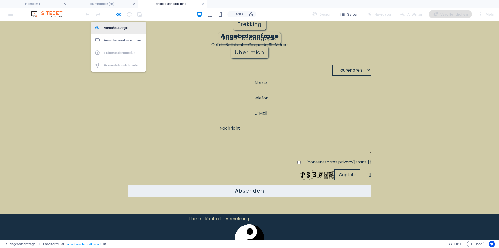
click at [126, 27] on h6 "Vorschau Strg+P" at bounding box center [123, 28] width 38 height 6
select select "rem"
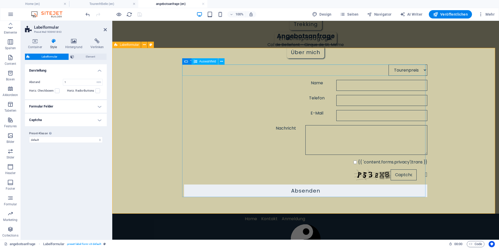
click at [423, 70] on div "Tourenpreis" at bounding box center [305, 69] width 243 height 11
click at [417, 71] on div "Tourenpreis" at bounding box center [305, 69] width 243 height 11
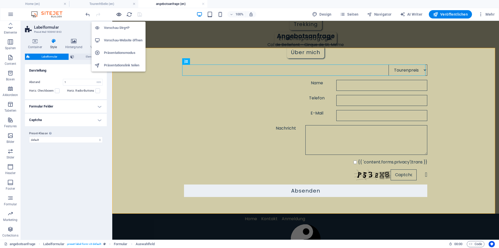
click at [120, 14] on icon "button" at bounding box center [119, 14] width 6 height 6
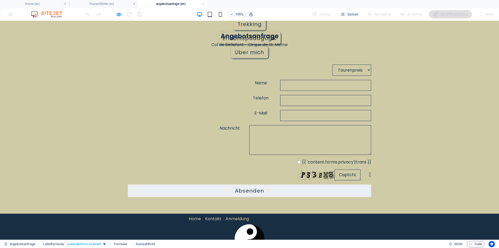
click at [365, 70] on select "Tourenpreis" at bounding box center [351, 69] width 39 height 11
click at [365, 69] on select "Tourenpreis" at bounding box center [351, 69] width 39 height 11
click at [332, 70] on select "Tourenpreis" at bounding box center [351, 69] width 39 height 11
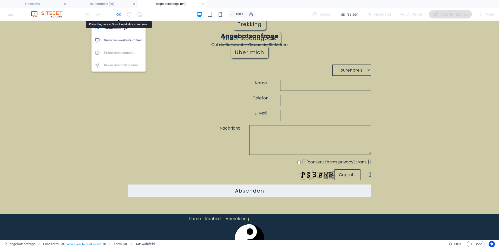
click at [118, 14] on icon "button" at bounding box center [119, 14] width 6 height 6
select select "rem"
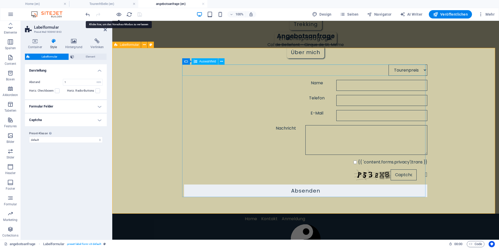
click at [193, 69] on div "Tourenpreis" at bounding box center [305, 69] width 243 height 11
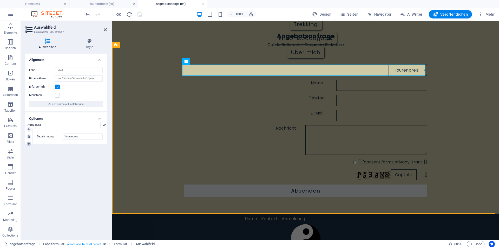
click at [29, 143] on icon at bounding box center [29, 143] width 2 height 3
click at [71, 152] on input "Neue Option" at bounding box center [83, 151] width 40 height 6
drag, startPoint x: 176, startPoint y: 172, endPoint x: 118, endPoint y: 149, distance: 61.9
click at [91, 177] on div "Allgemein Label Bitte wählen Erforderlich Mehrfach Zu den Formular-Einstellunge…" at bounding box center [66, 145] width 82 height 182
click at [28, 158] on icon at bounding box center [29, 158] width 2 height 3
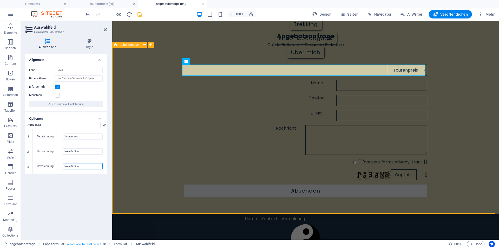
drag, startPoint x: 176, startPoint y: 186, endPoint x: 115, endPoint y: 167, distance: 64.2
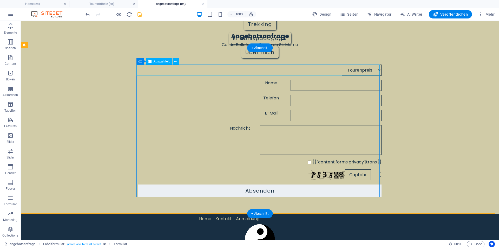
click at [174, 68] on div "Tourenpreis Neue Option Neue Option" at bounding box center [259, 69] width 243 height 11
click at [175, 69] on div "Tourenpreis Neue Option Neue Option" at bounding box center [259, 69] width 243 height 11
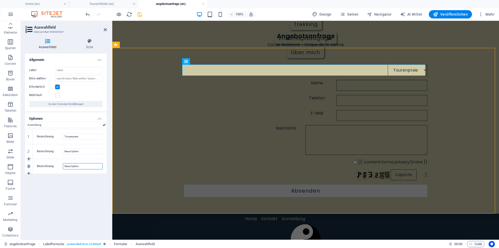
click at [82, 165] on input "Neue Option" at bounding box center [83, 166] width 40 height 6
click at [71, 150] on input "Neue Option" at bounding box center [83, 151] width 40 height 6
drag, startPoint x: 64, startPoint y: 150, endPoint x: 103, endPoint y: 151, distance: 38.7
click at [103, 151] on div "Bezeichnung Neue Option" at bounding box center [70, 151] width 74 height 15
type input "Ausrüstung"
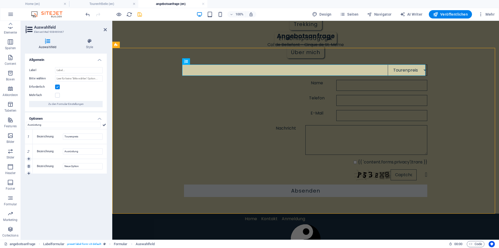
click at [83, 169] on div "Bezeichnung Neue Option" at bounding box center [70, 166] width 74 height 15
drag, startPoint x: 64, startPoint y: 167, endPoint x: 106, endPoint y: 167, distance: 42.3
click at [106, 167] on div "Bezeichnung Neue Option" at bounding box center [70, 166] width 74 height 15
click at [28, 172] on icon at bounding box center [29, 173] width 2 height 3
type input "Unterkunft/Hotel"
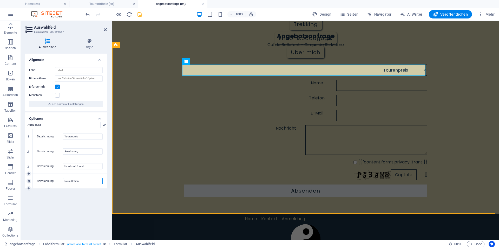
click at [67, 182] on input "Neue Option" at bounding box center [83, 181] width 40 height 6
drag, startPoint x: 66, startPoint y: 181, endPoint x: 93, endPoint y: 184, distance: 26.5
click at [93, 184] on div "Bezeichnung Neue Option" at bounding box center [70, 181] width 74 height 15
click at [28, 187] on icon at bounding box center [29, 188] width 2 height 3
type input "Anreise"
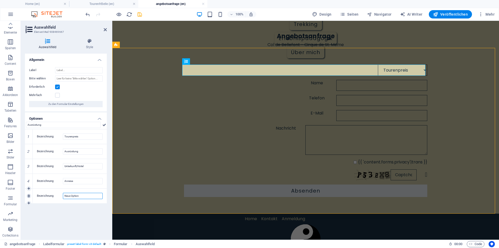
click at [67, 196] on input "Neue Option" at bounding box center [83, 195] width 40 height 6
drag, startPoint x: 63, startPoint y: 195, endPoint x: 112, endPoint y: 207, distance: 49.9
click at [112, 207] on aside "Auswahlfeld Element #ed-908469667 Auswahlfeld Style Allgemein Label Bitte wähle…" at bounding box center [66, 130] width 91 height 218
type input "Abreise"
click at [64, 209] on div "Allgemein Label Bitte wählen Erforderlich Mehrfach Zu den Formular-Einstellunge…" at bounding box center [66, 145] width 82 height 182
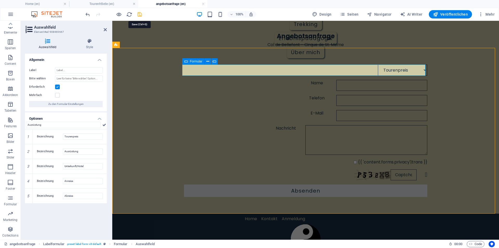
click at [139, 15] on icon "save" at bounding box center [140, 14] width 6 height 6
select select "rem"
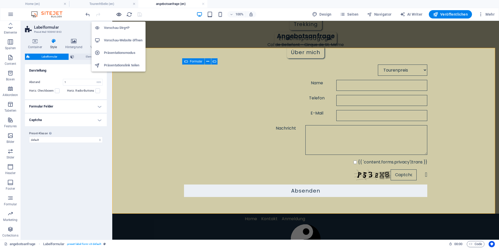
click at [118, 13] on icon "button" at bounding box center [119, 14] width 6 height 6
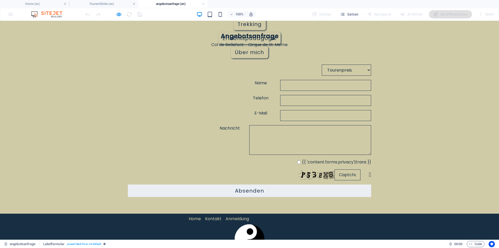
click at [365, 71] on select "Tourenpreis Ausrüstung Unterkunft/Hotel Anreise Abreise" at bounding box center [346, 69] width 49 height 11
click at [366, 71] on select "Tourenpreis Ausrüstung Unterkunft/Hotel Anreise Abreise" at bounding box center [346, 69] width 49 height 11
click at [322, 72] on select "Tourenpreis Ausrüstung Unterkunft/Hotel Anreise Abreise" at bounding box center [346, 69] width 49 height 11
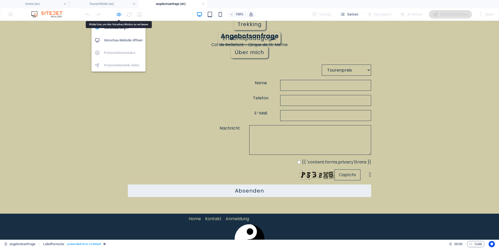
click at [118, 14] on icon "button" at bounding box center [119, 14] width 6 height 6
select select "rem"
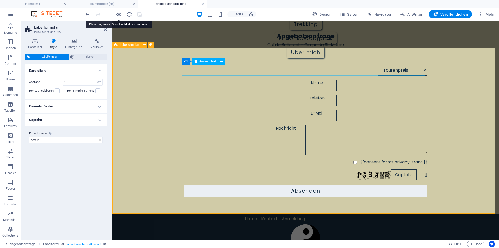
click at [214, 74] on div "Tourenpreis Ausrüstung Unterkunft/Hotel Anreise Abreise" at bounding box center [305, 69] width 243 height 11
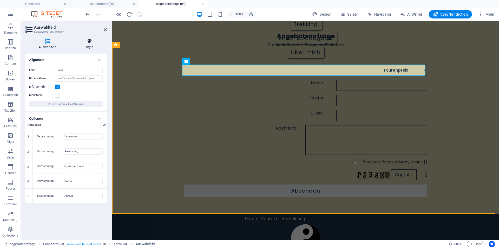
click at [92, 42] on icon at bounding box center [89, 40] width 35 height 5
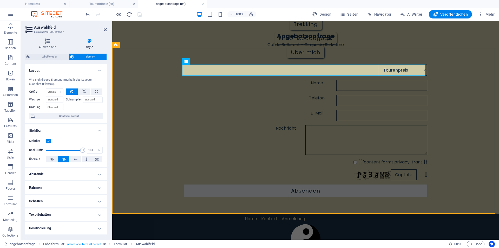
click at [88, 46] on h4 "Style" at bounding box center [89, 43] width 35 height 11
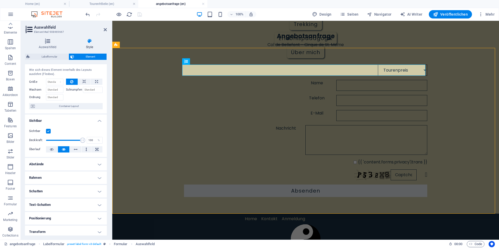
scroll to position [0, 0]
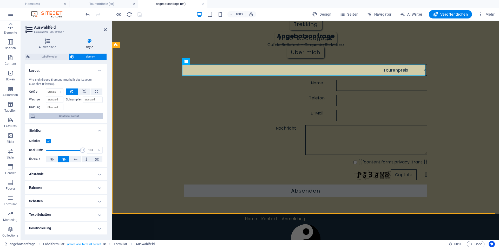
click at [74, 116] on span "Container-Layout" at bounding box center [68, 116] width 65 height 6
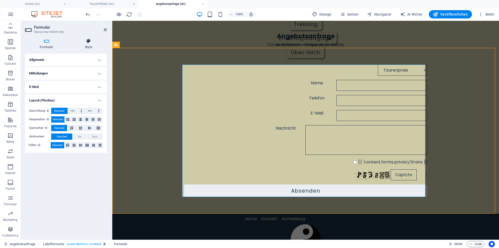
click at [88, 44] on h4 "Style" at bounding box center [88, 43] width 37 height 11
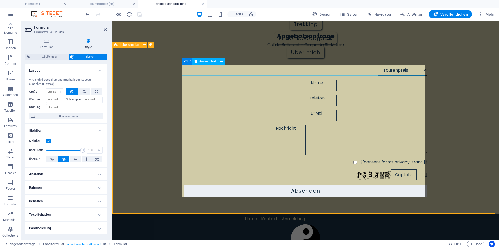
click at [225, 71] on div "Tourenpreis Ausrüstung Unterkunft/Hotel Anreise Abreise" at bounding box center [305, 69] width 243 height 11
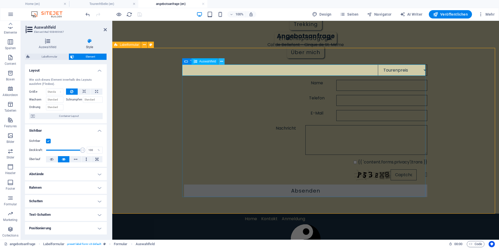
click at [222, 63] on icon at bounding box center [221, 61] width 3 height 5
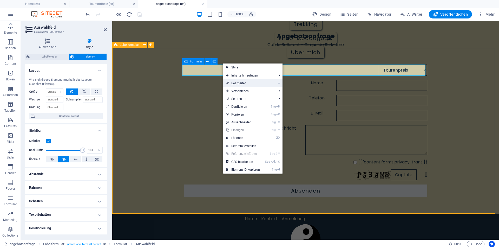
click at [234, 82] on link "⏎ Bearbeiten" at bounding box center [243, 83] width 40 height 8
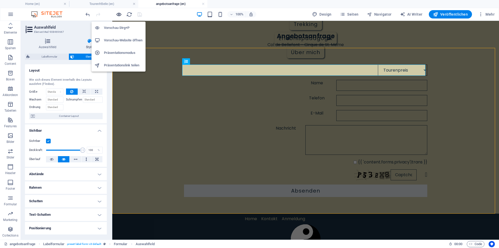
click at [118, 14] on icon "button" at bounding box center [119, 14] width 6 height 6
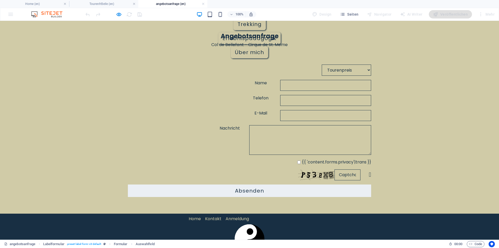
click at [280, 88] on input "Name" at bounding box center [325, 85] width 91 height 11
click at [249, 131] on textarea "Nachricht" at bounding box center [310, 140] width 122 height 30
click at [369, 73] on select "Tourenpreis Ausrüstung Unterkunft/Hotel Anreise Abreise" at bounding box center [346, 69] width 49 height 11
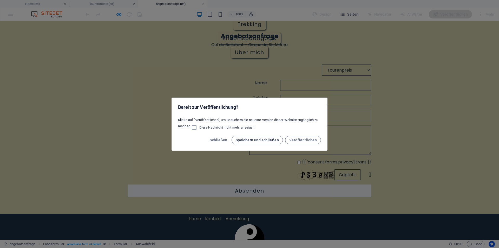
click at [260, 140] on span "Speichern und schließen" at bounding box center [257, 140] width 43 height 4
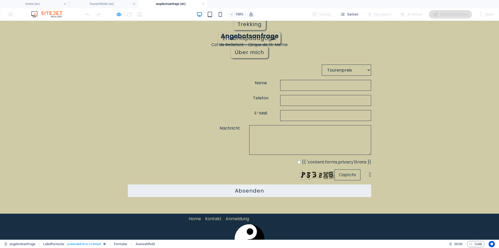
click at [322, 70] on select "Tourenpreis Ausrüstung Unterkunft/Hotel Anreise Abreise" at bounding box center [346, 69] width 49 height 11
click at [322, 71] on select "Tourenpreis Ausrüstung Unterkunft/Hotel Anreise Abreise" at bounding box center [346, 69] width 49 height 11
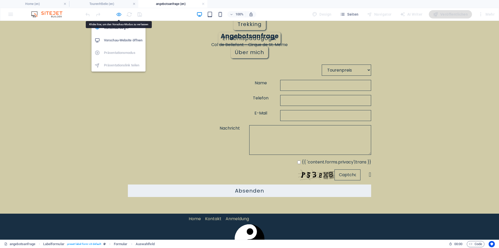
click at [118, 14] on icon "button" at bounding box center [119, 14] width 6 height 6
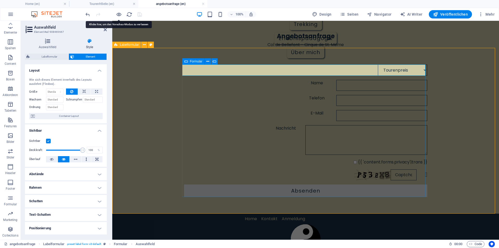
click at [420, 78] on div "Tourenpreis Ausrüstung Unterkunft/Hotel Anreise Abreise Name Telefon E-Mail Nac…" at bounding box center [305, 130] width 243 height 136
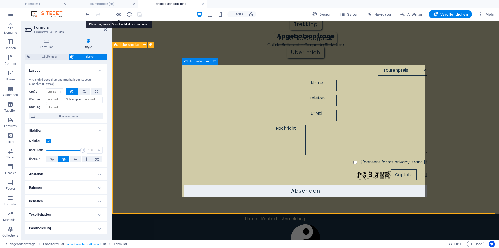
click at [420, 78] on div "Tourenpreis Ausrüstung Unterkunft/Hotel Anreise Abreise Name Telefon E-Mail Nac…" at bounding box center [305, 130] width 243 height 136
click at [213, 78] on div "Tourenpreis Ausrüstung Unterkunft/Hotel Anreise Abreise Name Telefon E-Mail Nac…" at bounding box center [305, 130] width 243 height 136
click at [189, 80] on div "Name" at bounding box center [305, 85] width 243 height 11
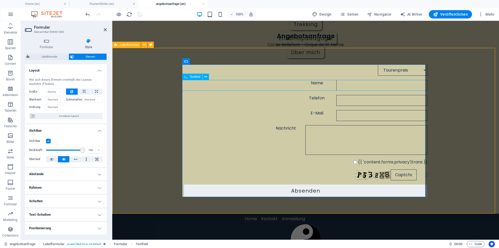
click at [189, 80] on div "Name" at bounding box center [305, 85] width 243 height 11
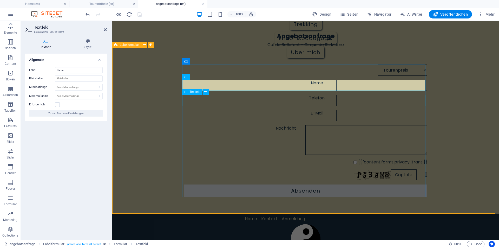
click at [227, 97] on div "Telefon" at bounding box center [305, 100] width 243 height 11
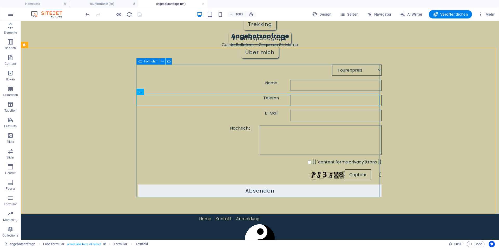
click at [145, 62] on span "Formular" at bounding box center [150, 61] width 12 height 3
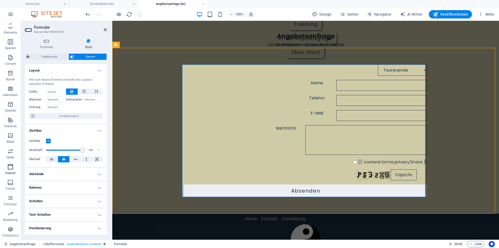
click at [68, 164] on div "Sichtbar Deckkraft: 100 % Überlauf" at bounding box center [66, 150] width 82 height 33
click at [364, 171] on div "Nicht lesbar? Neu generieren" at bounding box center [305, 174] width 243 height 11
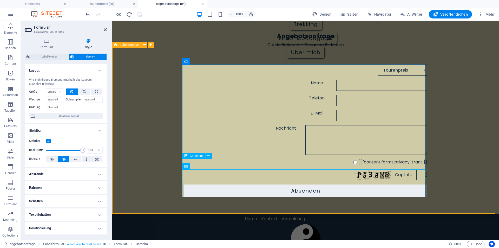
click at [355, 162] on input "{{ 'content.forms.privacy'|trans }}" at bounding box center [354, 161] width 3 height 3
checkbox input "true"
click at [238, 169] on div "Nicht lesbar? Neu generieren" at bounding box center [305, 174] width 243 height 11
click at [311, 165] on div "Tourenpreis Ausrüstung Unterkunft/Hotel Anreise Abreise Name Telefon E-Mail Nac…" at bounding box center [305, 130] width 243 height 136
click at [333, 162] on div "{{ 'content.forms.privacy'|trans }}" at bounding box center [305, 162] width 243 height 6
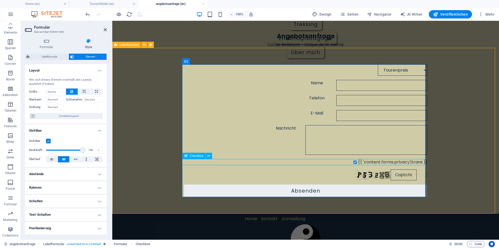
scroll to position [10, 0]
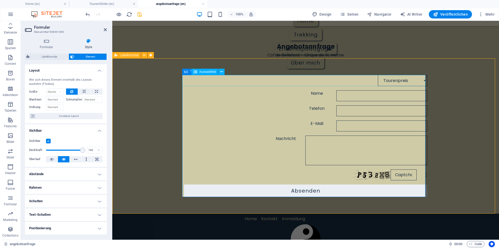
click at [224, 80] on div "Tourenpreis Ausrüstung Unterkunft/Hotel Anreise Abreise" at bounding box center [305, 80] width 243 height 11
click at [220, 88] on div "Tourenpreis Ausrüstung Unterkunft/Hotel Anreise Abreise Name Telefon E-Mail Nac…" at bounding box center [305, 136] width 243 height 126
click at [336, 93] on input "Name" at bounding box center [381, 95] width 91 height 11
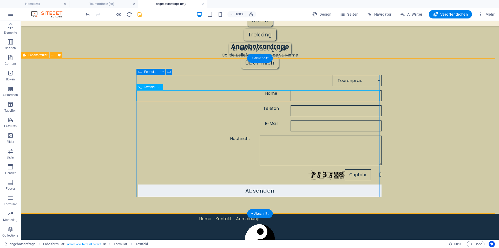
click at [178, 93] on div "Name" at bounding box center [259, 95] width 243 height 11
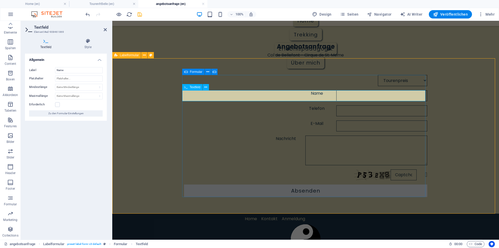
click at [214, 95] on div "Name" at bounding box center [305, 95] width 243 height 11
click at [56, 69] on input "Name" at bounding box center [79, 70] width 48 height 6
click at [96, 82] on div "Label Vor und Name Platzhalter Mindestlänge Keine Mindestlänge Zeichen Maximall…" at bounding box center [66, 92] width 82 height 58
click at [71, 71] on input "Vor und Name" at bounding box center [79, 70] width 48 height 6
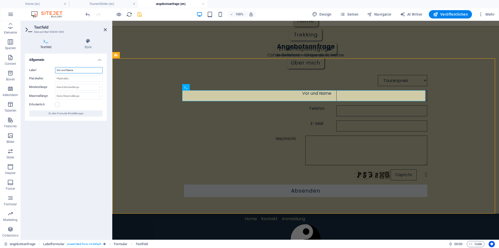
drag, startPoint x: 66, startPoint y: 70, endPoint x: 76, endPoint y: 73, distance: 10.4
click at [76, 73] on div "Label Vor und Name Platzhalter Mindestlänge Keine Mindestlänge Zeichen Maximall…" at bounding box center [66, 92] width 82 height 58
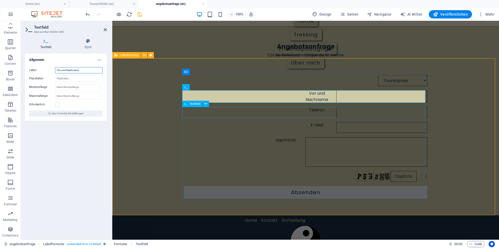
type input "Vor und Nachname"
click at [251, 111] on div "Telefon" at bounding box center [305, 112] width 243 height 11
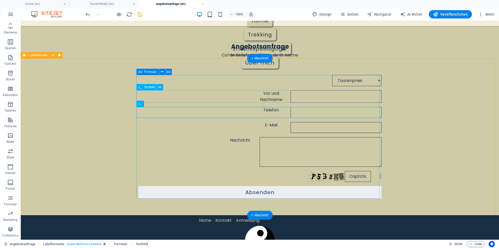
click at [219, 99] on div "Vor und Nachname" at bounding box center [259, 96] width 243 height 12
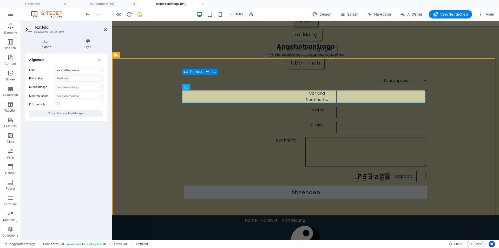
click at [58, 105] on label at bounding box center [57, 104] width 5 height 5
click at [0, 0] on input "Erforderlich" at bounding box center [0, 0] width 0 height 0
click at [88, 44] on h4 "Style" at bounding box center [88, 43] width 38 height 11
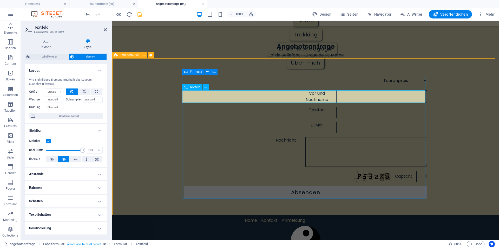
click at [209, 97] on div "Vor und Nachname" at bounding box center [305, 96] width 243 height 12
click at [189, 92] on div "Vor und Nachname" at bounding box center [305, 96] width 243 height 12
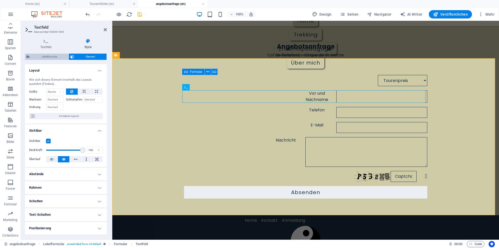
click at [49, 57] on span "Labelformular" at bounding box center [49, 57] width 36 height 6
select select "rem"
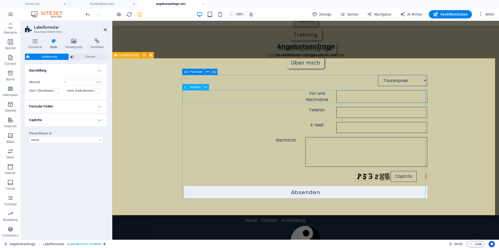
click at [201, 97] on div "Vor und Nachname" at bounding box center [305, 96] width 243 height 12
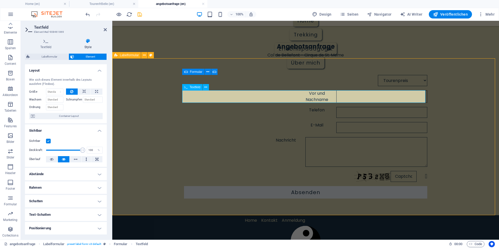
click at [203, 94] on div "Vor und Nachname" at bounding box center [305, 96] width 243 height 12
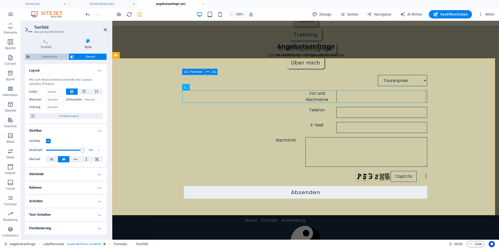
click at [52, 57] on span "Labelformular" at bounding box center [49, 57] width 36 height 6
select select "rem"
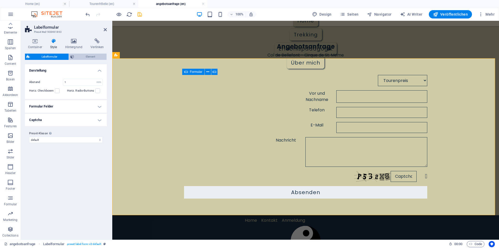
click at [83, 57] on span "Element" at bounding box center [90, 57] width 29 height 6
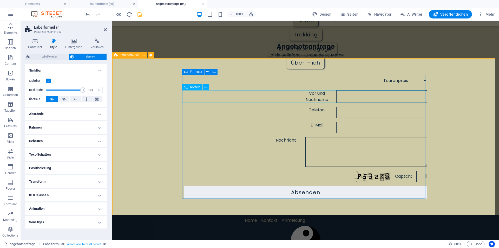
click at [214, 95] on div "Vor und Nachname" at bounding box center [305, 96] width 243 height 12
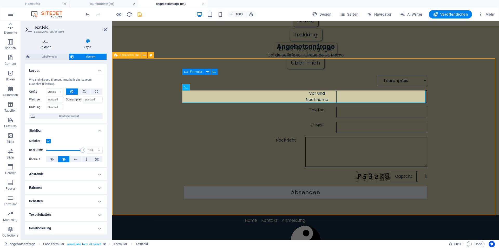
click at [50, 44] on h4 "Textfeld" at bounding box center [47, 43] width 44 height 11
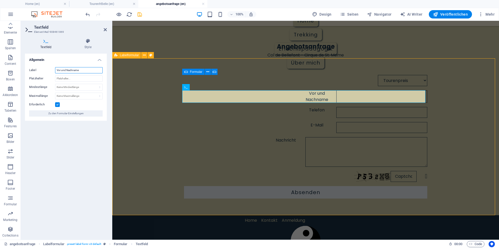
drag, startPoint x: 61, startPoint y: 70, endPoint x: 65, endPoint y: 71, distance: 4.5
click at [65, 71] on input "Vor und Nachname" at bounding box center [79, 70] width 48 height 6
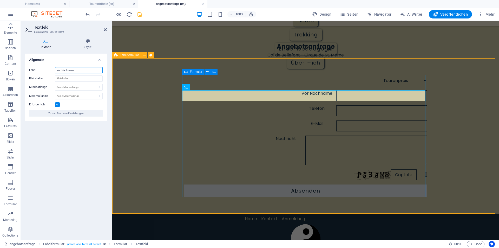
type input "Vor Nachname"
click at [184, 103] on div "Tourenpreis Ausrüstung Unterkunft/Hotel Anreise Abreise Vor Nachname Telefon E-…" at bounding box center [305, 136] width 243 height 126
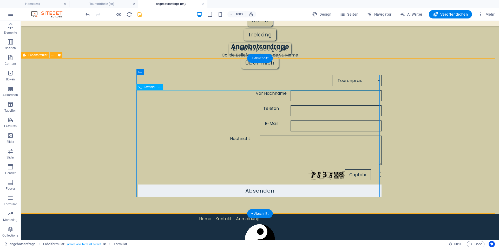
click at [149, 94] on div "Vor Nachname" at bounding box center [259, 95] width 243 height 11
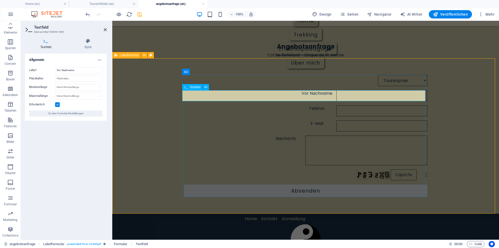
click at [192, 93] on div "Vor Nachname" at bounding box center [305, 95] width 243 height 11
click at [336, 97] on input "Vor Nachname" at bounding box center [381, 95] width 91 height 11
click at [77, 88] on select "Keine Mindestlänge Zeichen" at bounding box center [78, 87] width 47 height 6
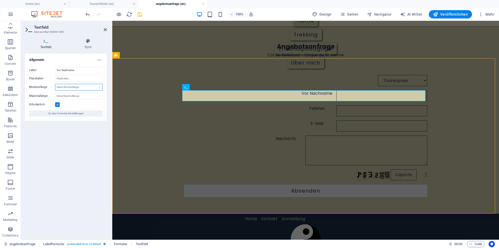
select select "characters"
click at [95, 84] on select "Keine Mindestlänge Zeichen" at bounding box center [78, 87] width 47 height 6
type input "20"
click at [330, 101] on div "Tourenpreis Ausrüstung Unterkunft/Hotel Anreise Abreise Vor Nachname Telefon E-…" at bounding box center [305, 136] width 243 height 126
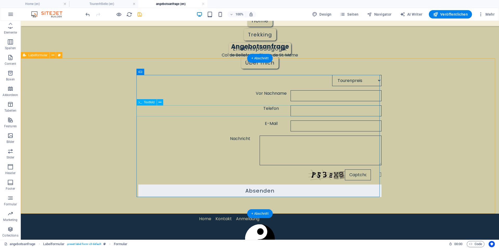
click at [327, 109] on div "Telefon" at bounding box center [259, 110] width 243 height 11
click at [185, 96] on div "Vor Nachname" at bounding box center [259, 95] width 243 height 11
select select "characters"
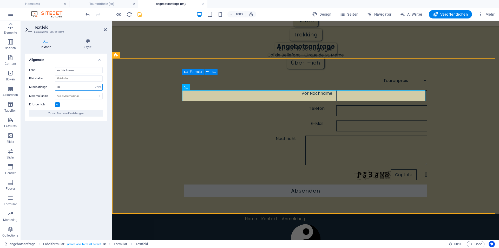
drag, startPoint x: 61, startPoint y: 87, endPoint x: 42, endPoint y: 84, distance: 19.0
click at [42, 84] on div "Mindestlänge 20 Keine Mindestlänge Zeichen" at bounding box center [66, 87] width 74 height 7
click at [59, 97] on select "Keine Maximallänge Zeichen" at bounding box center [78, 96] width 47 height 6
click at [55, 93] on select "Keine Maximallänge Zeichen" at bounding box center [78, 96] width 47 height 6
select select "DISABLED_OPTION_VALUE"
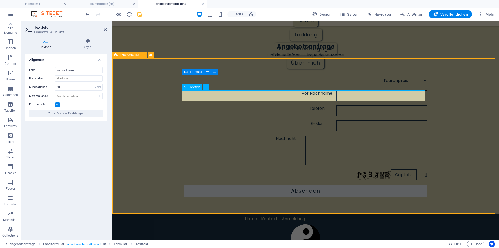
click at [215, 94] on div "Vor Nachname" at bounding box center [305, 95] width 243 height 11
click at [226, 77] on div "Tourenpreis Ausrüstung Unterkunft/Hotel Anreise Abreise" at bounding box center [305, 80] width 243 height 11
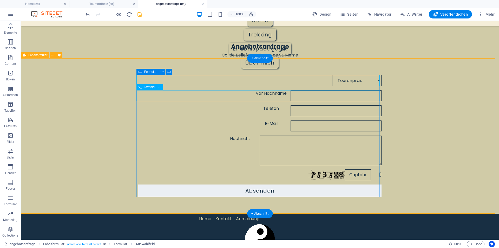
click at [147, 94] on div "Vor Nachname" at bounding box center [259, 95] width 243 height 11
select select "characters"
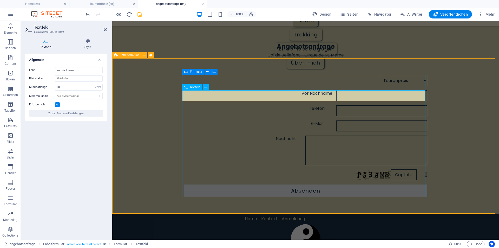
click at [193, 94] on div "Vor Nachname" at bounding box center [305, 95] width 243 height 11
click at [61, 70] on input "Vor Nachname" at bounding box center [79, 70] width 48 height 6
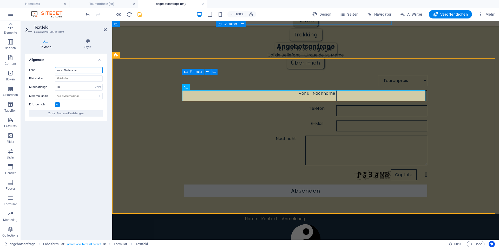
click at [62, 71] on input "Vor u- Nachname" at bounding box center [79, 70] width 48 height 6
type input "Vor u.- Nachname"
click at [130, 73] on div "Tourenpreis Ausrüstung Unterkunft/Hotel Anreise Abreise Vor u.- Nachname Telefo…" at bounding box center [305, 135] width 387 height 155
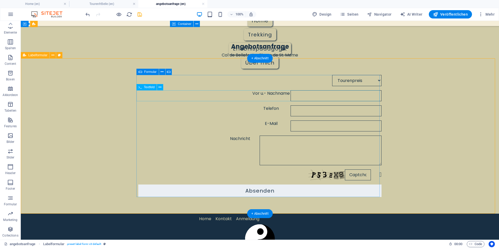
click at [257, 96] on div "Vor u.- Nachname" at bounding box center [259, 95] width 243 height 11
select select "characters"
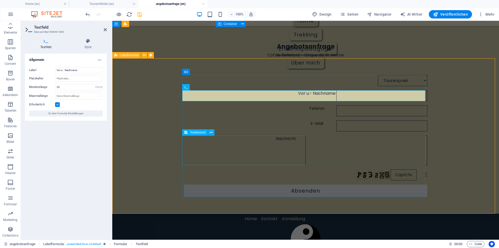
click at [184, 152] on div "Nachricht" at bounding box center [305, 150] width 243 height 30
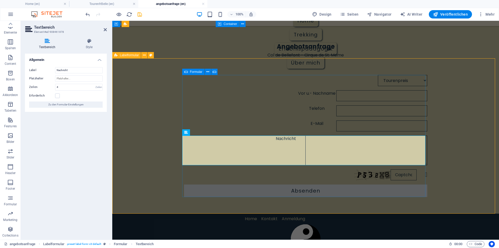
click at [187, 182] on div "Tourenpreis Ausrüstung Unterkunft/Hotel Anreise Abreise Vor u.- Nachname Telefo…" at bounding box center [305, 136] width 243 height 126
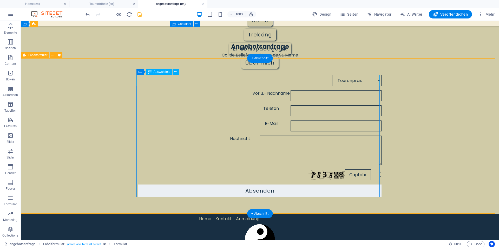
click at [142, 77] on div "Tourenpreis Ausrüstung Unterkunft/Hotel Anreise Abreise" at bounding box center [259, 80] width 243 height 11
click at [140, 72] on icon at bounding box center [140, 72] width 4 height 6
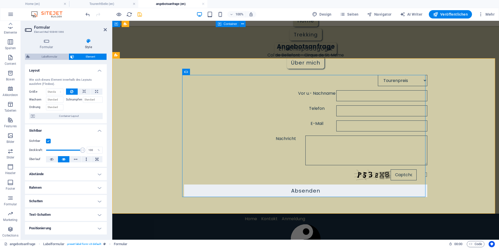
click at [55, 56] on span "Labelformular" at bounding box center [49, 57] width 36 height 6
select select "rem"
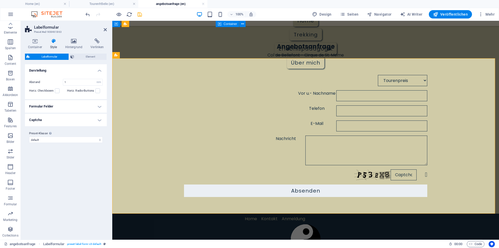
click at [98, 106] on h4 "Formular Felder" at bounding box center [66, 106] width 82 height 12
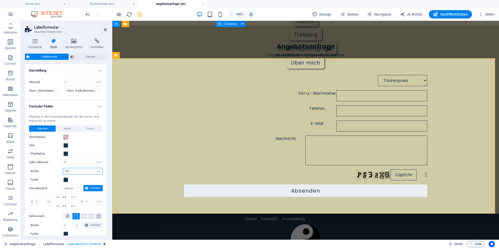
drag, startPoint x: 68, startPoint y: 171, endPoint x: 45, endPoint y: 166, distance: 24.2
click at [48, 171] on div "- Breite 150 px rem % vh vw" at bounding box center [66, 171] width 74 height 7
type input "200"
click at [186, 119] on div "Tourenpreis Ausrüstung Unterkunft/Hotel Anreise Abreise Vor u.- Nachname Telefo…" at bounding box center [305, 136] width 243 height 126
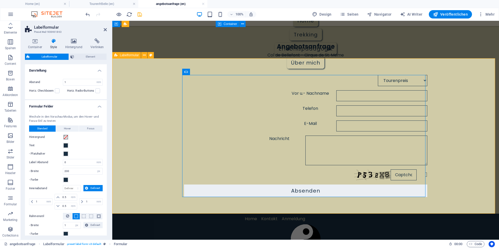
drag, startPoint x: 444, startPoint y: 171, endPoint x: 416, endPoint y: 160, distance: 30.3
click at [444, 171] on div "Tourenpreis Ausrüstung Unterkunft/Hotel Anreise Abreise Vor u.- Nachname Telefo…" at bounding box center [305, 135] width 387 height 155
click at [205, 94] on div "Vor u.- Nachname" at bounding box center [305, 95] width 243 height 11
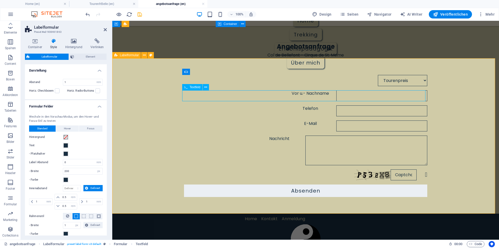
click at [205, 94] on div "Vor u.- Nachname" at bounding box center [305, 95] width 243 height 11
select select "characters"
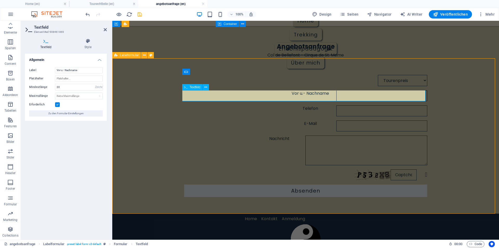
click at [202, 95] on div "Vor u.- Nachname" at bounding box center [305, 95] width 243 height 11
click at [201, 94] on div "Vor u.- Nachname" at bounding box center [305, 95] width 243 height 11
drag, startPoint x: 61, startPoint y: 70, endPoint x: 64, endPoint y: 70, distance: 3.4
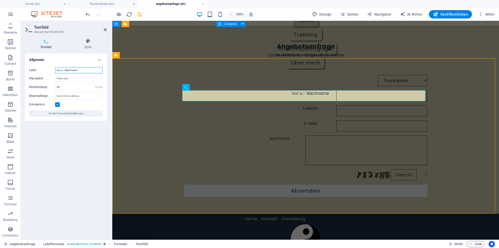
click at [64, 70] on input "Vor u.- Nachname" at bounding box center [79, 70] width 48 height 6
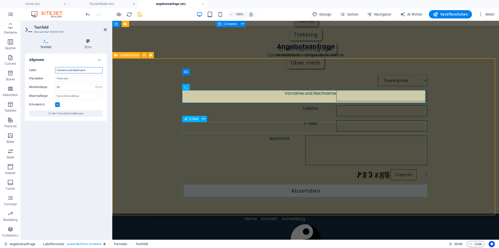
type input "Vorname und Nachname"
click at [171, 128] on div "Tourenpreis Ausrüstung Unterkunft/Hotel Anreise Abreise Vorname und Nachname Te…" at bounding box center [305, 135] width 387 height 155
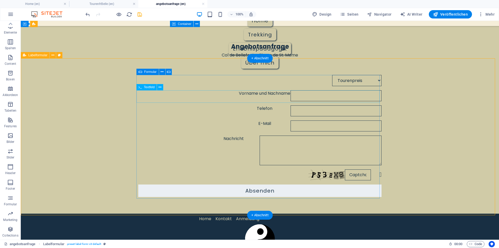
click at [152, 99] on div "Vorname und Nachname" at bounding box center [259, 95] width 243 height 11
select select "characters"
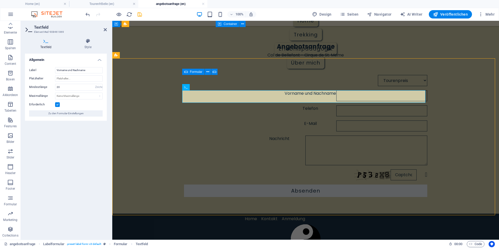
click at [48, 44] on h4 "Textfeld" at bounding box center [47, 43] width 44 height 11
click at [90, 45] on h4 "Style" at bounding box center [88, 43] width 38 height 11
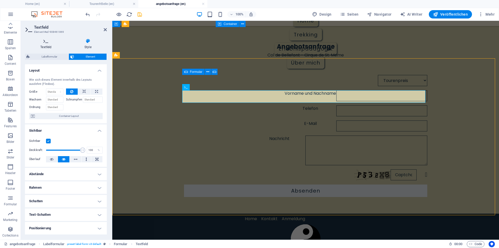
click at [51, 45] on h4 "Textfeld" at bounding box center [47, 43] width 44 height 11
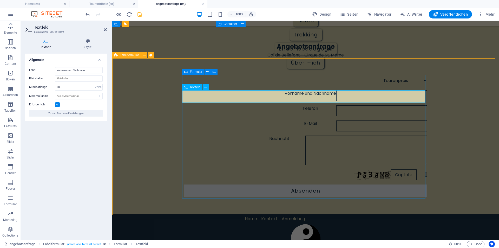
click at [190, 94] on div "Vorname und Nachname" at bounding box center [305, 95] width 243 height 11
drag, startPoint x: 62, startPoint y: 86, endPoint x: 50, endPoint y: 85, distance: 11.7
click at [50, 85] on div "Mindestlänge 20 Keine Mindestlänge Zeichen" at bounding box center [66, 87] width 74 height 7
type input "1"
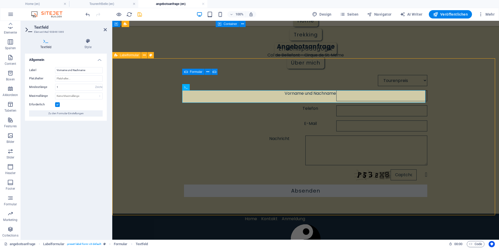
click at [174, 114] on div "Tourenpreis Ausrüstung Unterkunft/Hotel Anreise Abreise Vorname und Nachname Te…" at bounding box center [305, 135] width 387 height 155
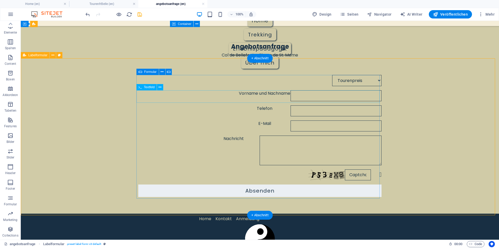
click at [175, 99] on div "Vorname und Nachname" at bounding box center [259, 95] width 243 height 11
select select "characters"
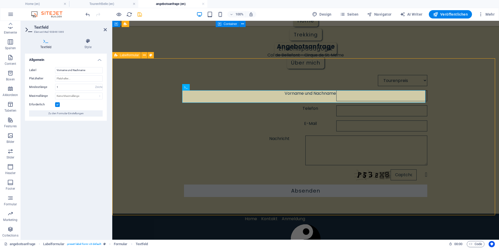
click at [490, 175] on div "Tourenpreis Ausrüstung Unterkunft/Hotel Anreise Abreise Vorname und Nachname Te…" at bounding box center [305, 135] width 387 height 155
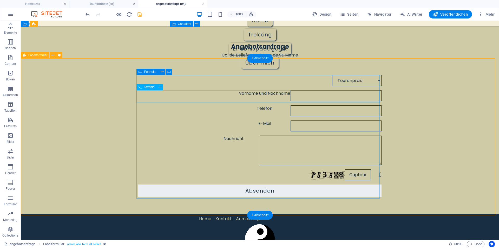
click at [196, 98] on div "Vorname und Nachname" at bounding box center [259, 95] width 243 height 11
select select "characters"
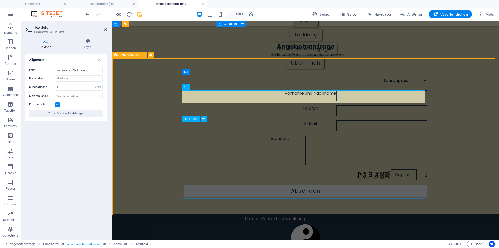
click at [243, 129] on div "E-Mail" at bounding box center [305, 125] width 243 height 11
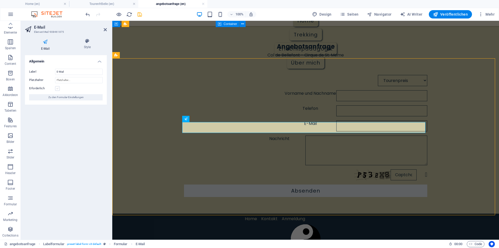
click at [58, 88] on label at bounding box center [57, 88] width 5 height 5
click at [0, 0] on input "Erforderlich" at bounding box center [0, 0] width 0 height 0
click at [233, 146] on div "Nachricht" at bounding box center [305, 150] width 243 height 30
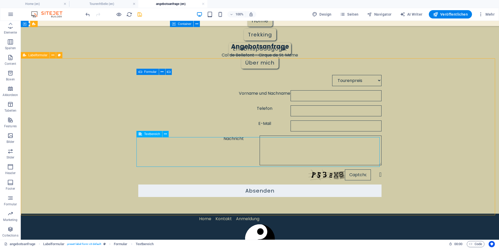
click at [202, 144] on div "Nachricht" at bounding box center [259, 150] width 243 height 30
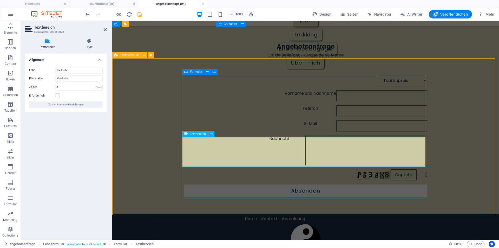
click at [198, 155] on div "Nachricht" at bounding box center [305, 150] width 243 height 30
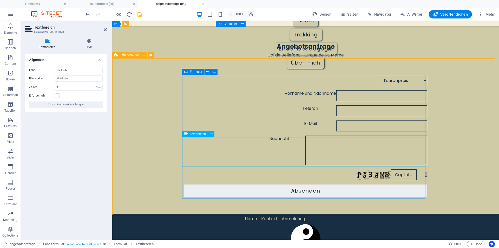
click at [207, 155] on div "Nachricht" at bounding box center [305, 150] width 243 height 30
drag, startPoint x: 57, startPoint y: 94, endPoint x: 64, endPoint y: 97, distance: 7.5
click at [58, 94] on label at bounding box center [57, 95] width 5 height 5
click at [0, 0] on input "Erforderlich" at bounding box center [0, 0] width 0 height 0
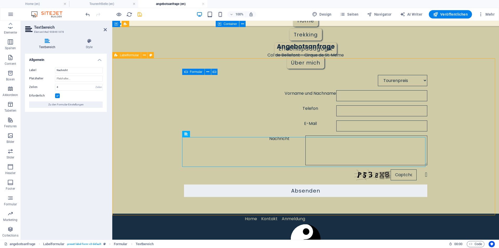
click at [139, 158] on div "Tourenpreis Ausrüstung Unterkunft/Hotel Anreise Abreise Vorname und Nachname Te…" at bounding box center [305, 135] width 387 height 155
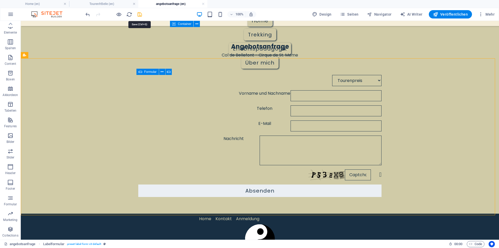
click at [140, 13] on icon "save" at bounding box center [140, 14] width 6 height 6
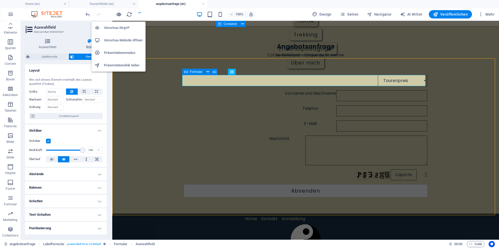
click at [119, 14] on icon "button" at bounding box center [119, 14] width 6 height 6
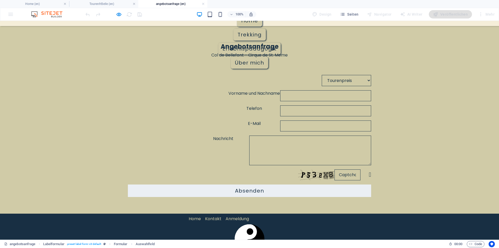
click at [351, 99] on input "Vorname und Nachname" at bounding box center [325, 95] width 91 height 11
type input "mmmmm"
click at [280, 107] on input "Telefon" at bounding box center [325, 110] width 91 height 11
click at [249, 141] on textarea "Nachricht" at bounding box center [310, 150] width 122 height 30
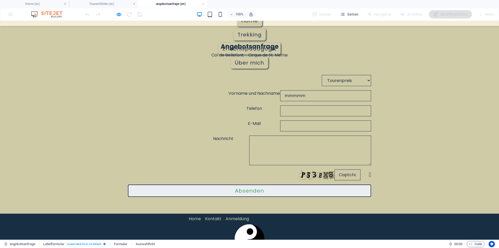
click at [277, 195] on button "Absenden" at bounding box center [249, 190] width 243 height 12
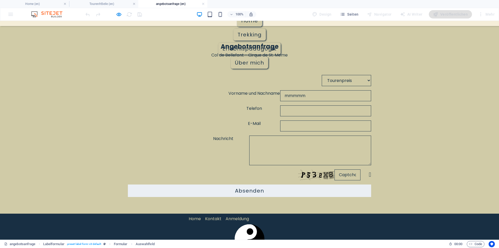
click at [259, 153] on textarea "Nachricht" at bounding box center [310, 150] width 122 height 30
click at [228, 93] on label "Vorname und Nachname" at bounding box center [254, 95] width 52 height 11
click at [280, 93] on input "mmmmm" at bounding box center [325, 95] width 91 height 11
click at [228, 93] on label "Vorname und Nachname" at bounding box center [254, 95] width 52 height 11
click at [280, 93] on input "mmmmm" at bounding box center [325, 95] width 91 height 11
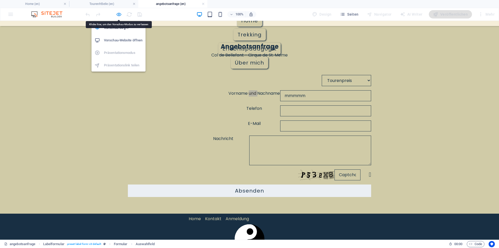
click at [119, 15] on icon "button" at bounding box center [119, 14] width 6 height 6
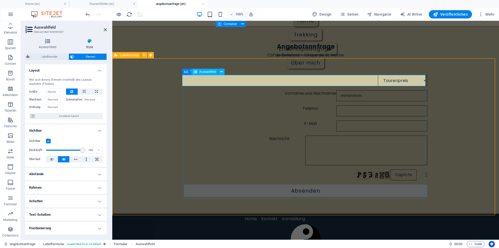
click at [228, 80] on div "Tourenpreis Ausrüstung Unterkunft/Hotel Anreise Abreise" at bounding box center [305, 80] width 243 height 11
click at [217, 95] on div "Vorname und Nachname mmmmm" at bounding box center [305, 95] width 243 height 11
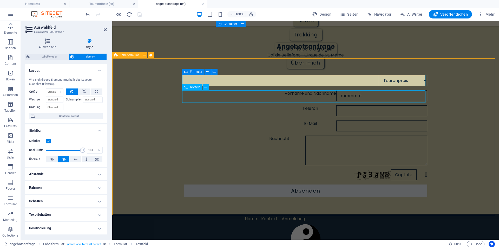
click at [217, 95] on div "Vorname und Nachname mmmmm" at bounding box center [305, 95] width 243 height 11
select select "characters"
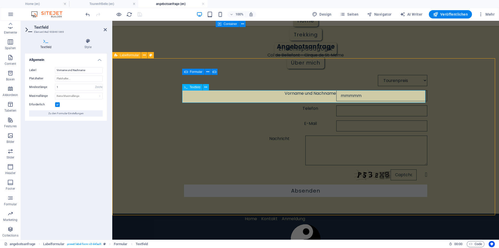
click at [212, 92] on div "Vorname und Nachname mmmmm" at bounding box center [305, 95] width 243 height 11
drag, startPoint x: 67, startPoint y: 70, endPoint x: 71, endPoint y: 71, distance: 3.9
click at [68, 70] on input "Vorname und Nachname" at bounding box center [79, 70] width 48 height 6
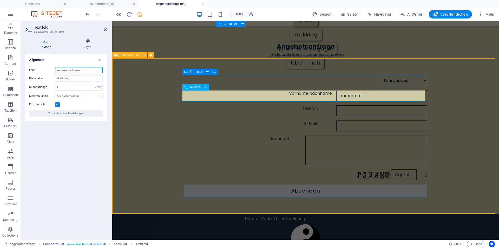
type input "Vorname Nachname"
click at [283, 101] on div "Tourenpreis Ausrüstung Unterkunft/Hotel Anreise Abreise Vorname Nachname mmmmm …" at bounding box center [305, 136] width 243 height 126
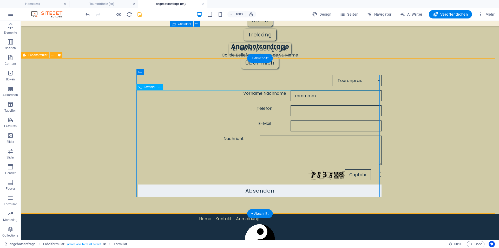
click at [150, 93] on div "Vorname Nachname mmmmm" at bounding box center [259, 95] width 243 height 11
select select "characters"
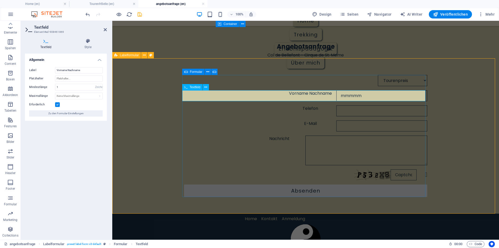
click at [199, 93] on div "Vorname Nachname mmmmm" at bounding box center [305, 95] width 243 height 11
click at [206, 93] on div "Vorname Nachname mmmmm" at bounding box center [305, 95] width 243 height 11
drag, startPoint x: 67, startPoint y: 70, endPoint x: 5, endPoint y: 91, distance: 66.0
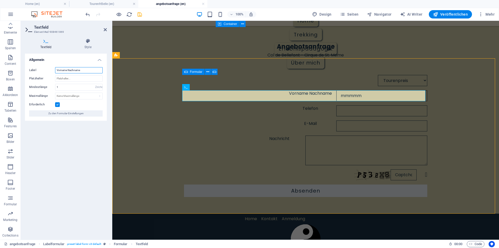
click at [67, 70] on input "Vorname Nachname" at bounding box center [79, 70] width 48 height 6
type input "Vorname, Nachname"
click at [336, 95] on input "mmmmm" at bounding box center [381, 95] width 91 height 11
click at [217, 124] on div "E-Mail" at bounding box center [305, 125] width 243 height 11
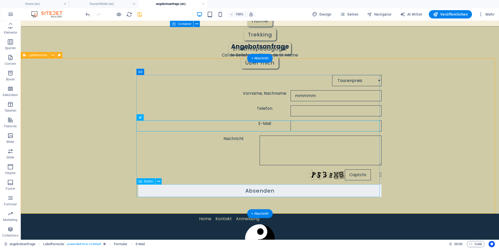
click at [219, 191] on div "Absenden" at bounding box center [259, 190] width 243 height 12
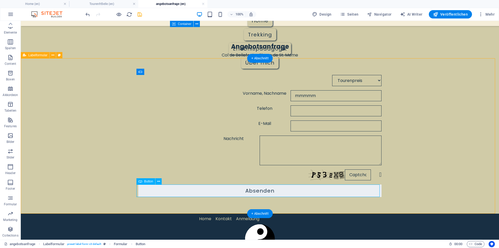
click at [219, 191] on div "Absenden" at bounding box center [259, 190] width 243 height 12
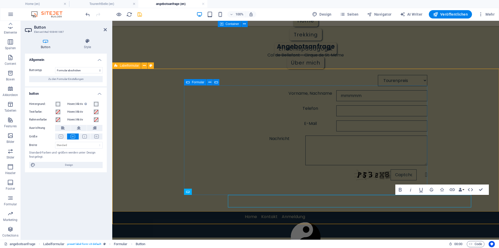
scroll to position [0, 0]
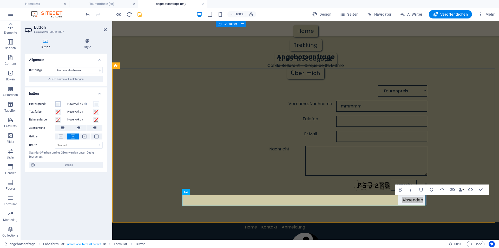
click at [58, 104] on span at bounding box center [58, 104] width 4 height 4
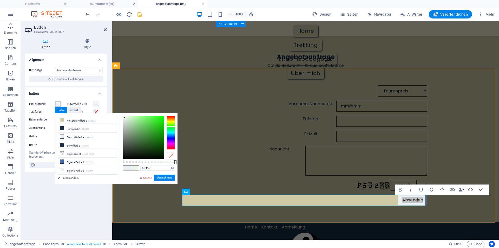
click at [172, 126] on div at bounding box center [171, 133] width 8 height 34
drag, startPoint x: 149, startPoint y: 132, endPoint x: 151, endPoint y: 134, distance: 2.9
click at [151, 134] on div at bounding box center [143, 137] width 41 height 43
drag, startPoint x: 151, startPoint y: 134, endPoint x: 157, endPoint y: 175, distance: 41.0
click at [148, 131] on div at bounding box center [148, 130] width 2 height 2
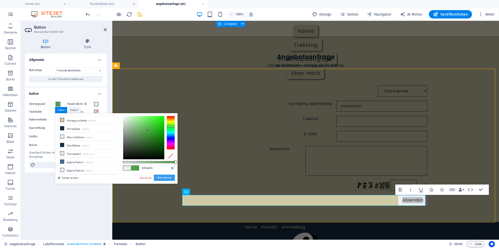
type input "#47a241"
click at [164, 177] on button "Übernehmen" at bounding box center [164, 177] width 21 height 6
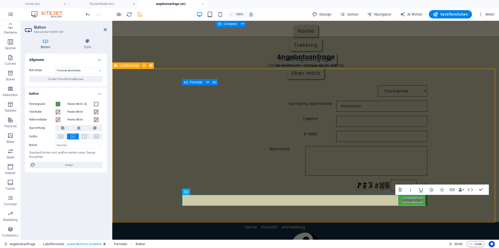
click at [185, 212] on div "Tourenpreis Ausrüstung Unterkunft/Hotel Anreise Abreise Vorname, Nachname mmmmm…" at bounding box center [305, 145] width 387 height 153
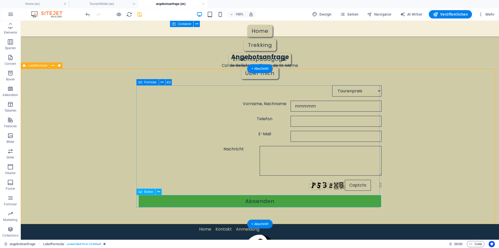
click at [171, 199] on div "Absenden" at bounding box center [259, 201] width 243 height 12
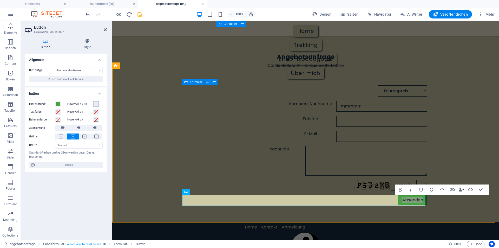
click at [96, 103] on span at bounding box center [96, 104] width 4 height 4
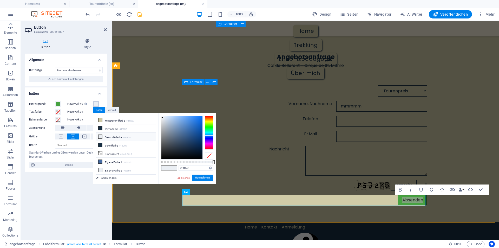
click at [209, 119] on div at bounding box center [209, 133] width 8 height 34
click at [190, 126] on div at bounding box center [181, 137] width 41 height 43
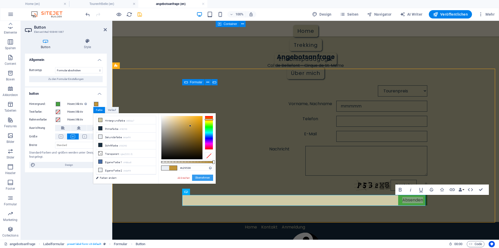
drag, startPoint x: 91, startPoint y: 155, endPoint x: 202, endPoint y: 178, distance: 114.1
click at [202, 178] on button "Übernehmen" at bounding box center [202, 177] width 21 height 6
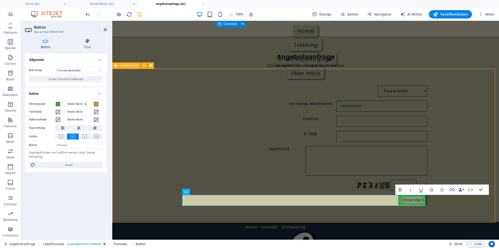
click at [271, 218] on div "Tourenpreis Ausrüstung Unterkunft/Hotel Anreise Abreise Vorname, Nachname mmmmm…" at bounding box center [305, 145] width 387 height 153
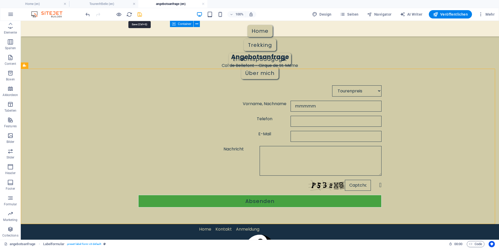
click at [139, 14] on icon "save" at bounding box center [140, 14] width 6 height 6
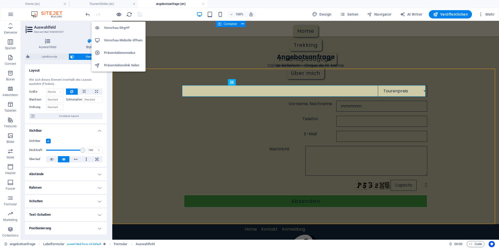
click at [119, 15] on icon "button" at bounding box center [119, 14] width 6 height 6
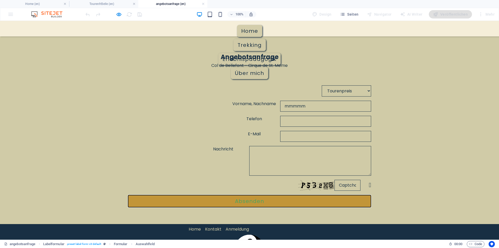
click at [248, 199] on button "Absenden" at bounding box center [249, 201] width 243 height 12
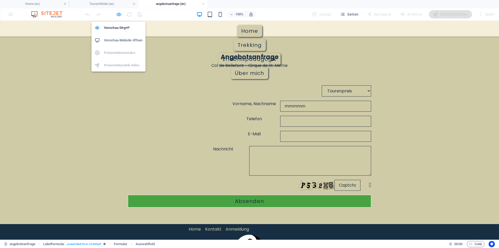
click at [119, 14] on icon "button" at bounding box center [119, 14] width 6 height 6
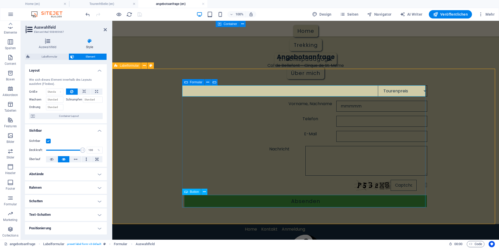
click at [238, 199] on div "Absenden" at bounding box center [305, 201] width 243 height 12
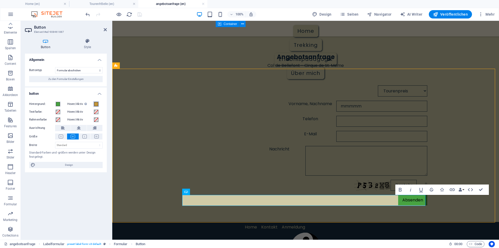
click at [96, 104] on span at bounding box center [96, 104] width 4 height 4
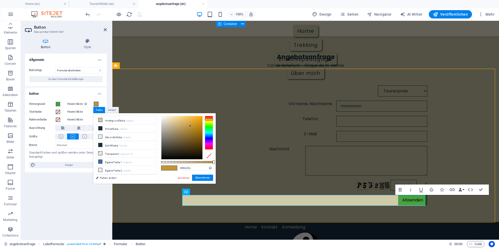
click at [208, 127] on div at bounding box center [209, 133] width 8 height 34
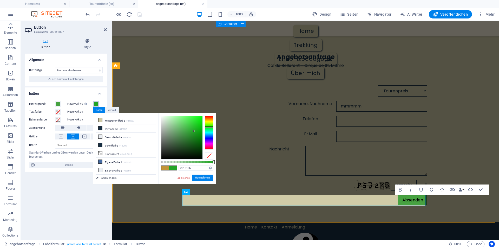
drag, startPoint x: 190, startPoint y: 125, endPoint x: 194, endPoint y: 131, distance: 7.1
click at [194, 131] on div at bounding box center [194, 131] width 2 height 2
drag, startPoint x: 194, startPoint y: 130, endPoint x: 198, endPoint y: 138, distance: 9.0
click at [198, 138] on div at bounding box center [198, 138] width 2 height 2
type input "#54c457"
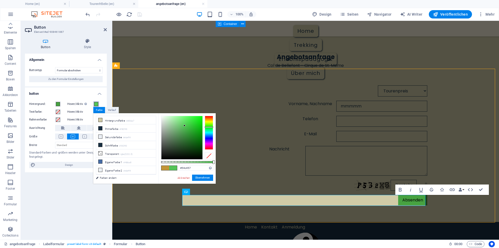
drag, startPoint x: 197, startPoint y: 137, endPoint x: 184, endPoint y: 125, distance: 17.3
click at [184, 125] on div at bounding box center [184, 125] width 2 height 2
click at [202, 176] on button "Übernehmen" at bounding box center [202, 177] width 21 height 6
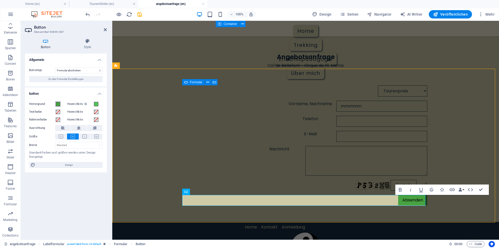
click at [59, 104] on span at bounding box center [58, 104] width 4 height 4
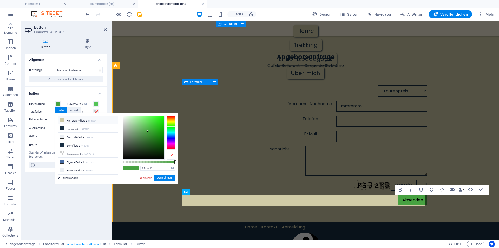
click at [62, 120] on icon at bounding box center [62, 120] width 4 height 4
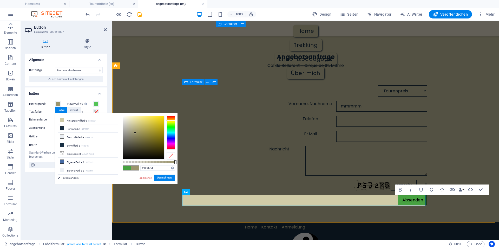
drag, startPoint x: 131, startPoint y: 123, endPoint x: 135, endPoint y: 132, distance: 10.3
click at [135, 132] on div at bounding box center [135, 132] width 2 height 2
type input "#d0c25a"
drag, startPoint x: 135, startPoint y: 132, endPoint x: 146, endPoint y: 123, distance: 13.7
click at [146, 123] on div at bounding box center [146, 123] width 2 height 2
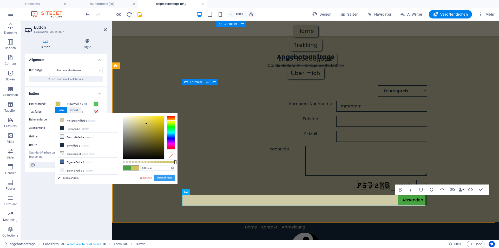
click at [166, 178] on button "Übernehmen" at bounding box center [164, 177] width 21 height 6
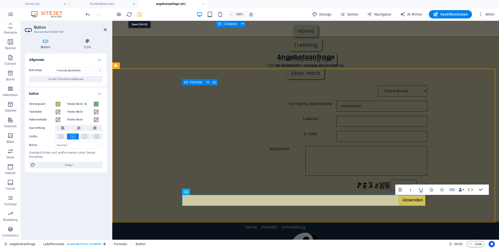
click at [137, 14] on icon "save" at bounding box center [140, 14] width 6 height 6
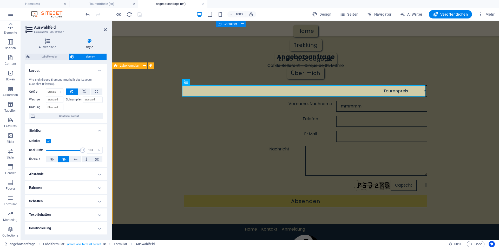
click at [165, 172] on div "Tourenpreis Ausrüstung Unterkunft/Hotel Anreise Abreise Vorname, Nachname mmmmm…" at bounding box center [305, 146] width 387 height 155
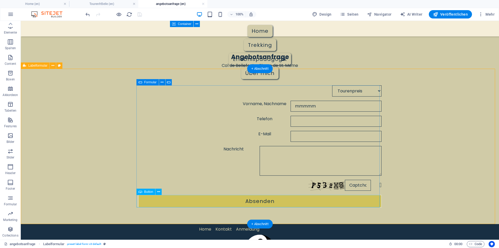
click at [260, 201] on div "Absenden" at bounding box center [259, 201] width 243 height 12
click at [97, 196] on div "Tourenpreis Ausrüstung Unterkunft/Hotel Anreise Abreise Vorname, Nachname mmmmm…" at bounding box center [260, 146] width 478 height 155
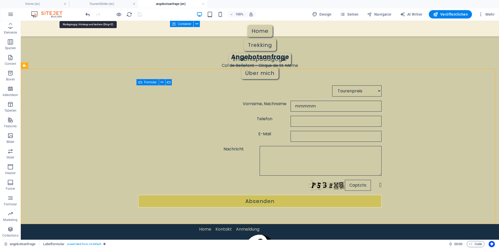
click at [87, 14] on icon "undo" at bounding box center [88, 14] width 6 height 6
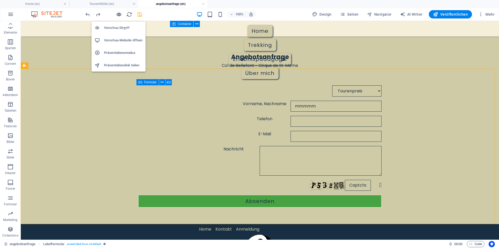
click at [119, 15] on icon "button" at bounding box center [119, 14] width 6 height 6
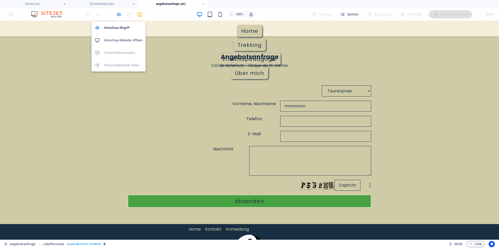
click at [119, 16] on icon "button" at bounding box center [119, 14] width 6 height 6
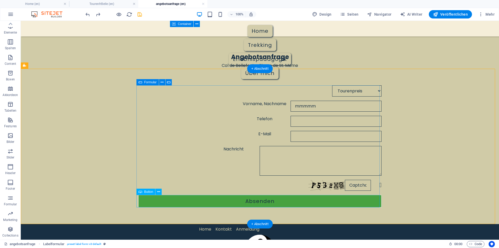
click at [257, 201] on div "Absenden" at bounding box center [259, 201] width 243 height 12
click at [21, 102] on html "Home Trekking Erlebnispädagogik Über mich Angebotsanfrage Col de Bellefont - Ci…" at bounding box center [260, 135] width 478 height 229
click at [170, 86] on div "Tourenpreis Ausrüstung Unterkunft/Hotel Anreise Abreise" at bounding box center [259, 90] width 243 height 11
click at [169, 89] on div "Tourenpreis Ausrüstung Unterkunft/Hotel Anreise Abreise" at bounding box center [259, 90] width 243 height 11
click at [123, 134] on div "Tourenpreis Ausrüstung Unterkunft/Hotel Anreise Abreise Vorname, Nachname mmmmm…" at bounding box center [260, 146] width 478 height 155
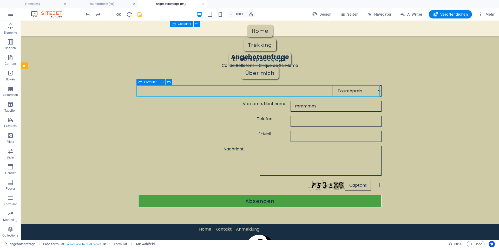
click at [200, 124] on div "Telefon" at bounding box center [259, 121] width 243 height 11
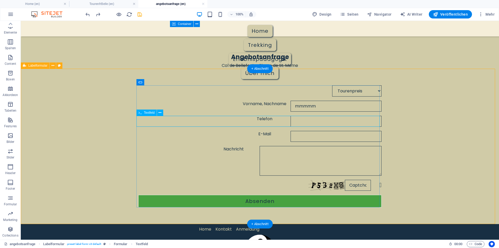
click at [87, 143] on div "Tourenpreis Ausrüstung Unterkunft/Hotel Anreise Abreise Vorname, Nachname mmmmm…" at bounding box center [260, 146] width 478 height 155
click at [177, 121] on div "Telefon" at bounding box center [259, 121] width 243 height 11
click at [215, 106] on div "Vorname, Nachname mmmmm" at bounding box center [259, 106] width 243 height 11
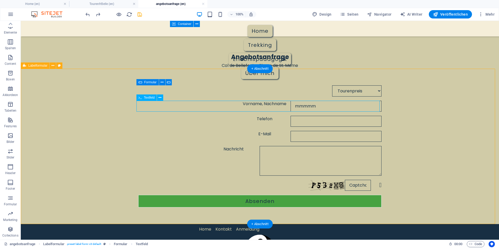
click at [215, 106] on div "Vorname, Nachname mmmmm" at bounding box center [259, 106] width 243 height 11
select select "characters"
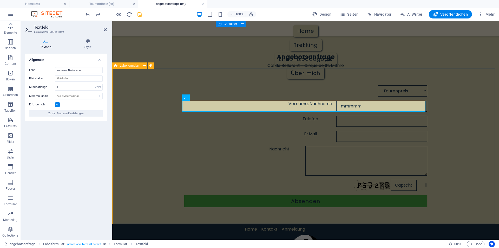
click at [179, 117] on div "Tourenpreis Ausrüstung Unterkunft/Hotel Anreise Abreise Vorname, Nachname mmmmm…" at bounding box center [305, 146] width 387 height 155
click at [270, 117] on div "Tourenpreis Ausrüstung Unterkunft/Hotel Anreise Abreise Vorname, Nachname mmmmm…" at bounding box center [305, 146] width 387 height 155
select select "rem"
select select "px"
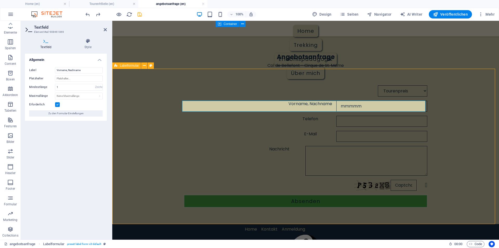
select select "rem"
select select "px"
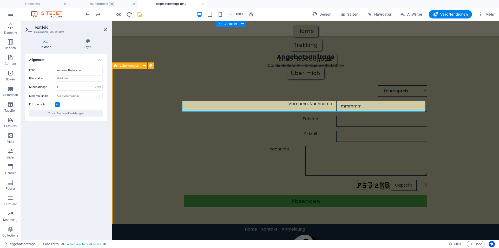
select select "px"
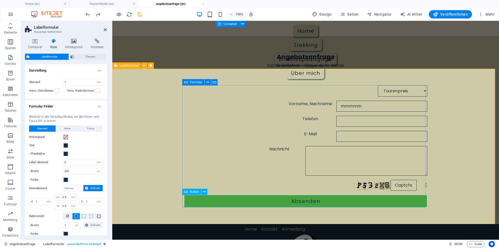
click at [262, 203] on div "Absenden" at bounding box center [305, 201] width 243 height 12
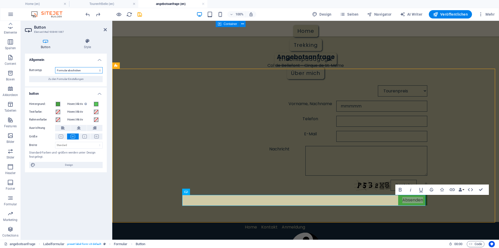
click at [74, 71] on select "Formular abschicken Formular zurücksetzen Keine Aktion" at bounding box center [79, 70] width 48 height 6
click at [62, 71] on select "Formular abschicken Formular zurücksetzen Keine Aktion" at bounding box center [79, 70] width 48 height 6
click at [61, 70] on select "Formular abschicken Formular zurücksetzen Keine Aktion" at bounding box center [79, 70] width 48 height 6
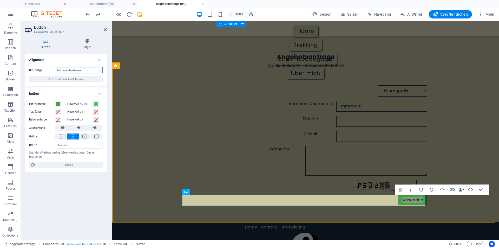
click at [61, 70] on select "Formular abschicken Formular zurücksetzen Keine Aktion" at bounding box center [79, 70] width 48 height 6
click at [69, 71] on select "Formular abschicken Formular zurücksetzen Keine Aktion" at bounding box center [79, 70] width 48 height 6
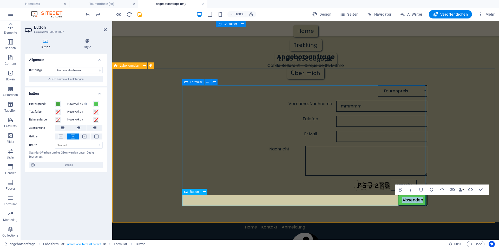
click at [407, 199] on button "Absenden" at bounding box center [412, 200] width 29 height 10
click at [159, 167] on div "Tourenpreis Ausrüstung Unterkunft/Hotel Anreise Abreise Vorname, Nachname mmmmm…" at bounding box center [305, 145] width 387 height 153
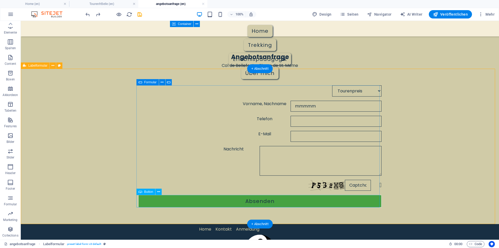
click at [271, 204] on div "Absenden" at bounding box center [259, 201] width 243 height 12
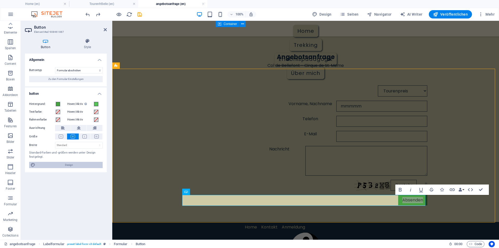
click at [80, 165] on span "Design" at bounding box center [69, 165] width 64 height 6
select select "px"
select select "400"
select select "px"
